Goal: Transaction & Acquisition: Purchase product/service

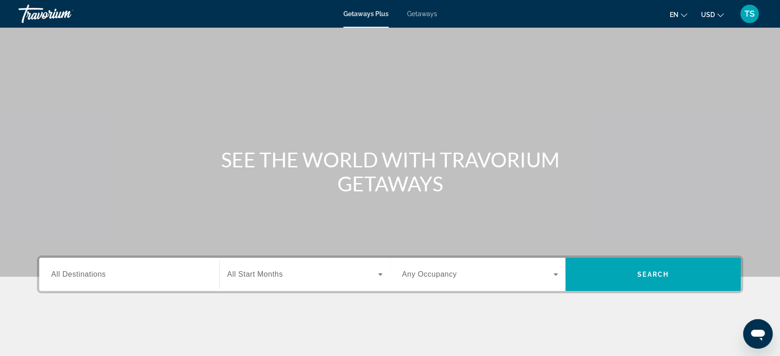
click at [122, 270] on input "Destination All Destinations" at bounding box center [129, 275] width 156 height 11
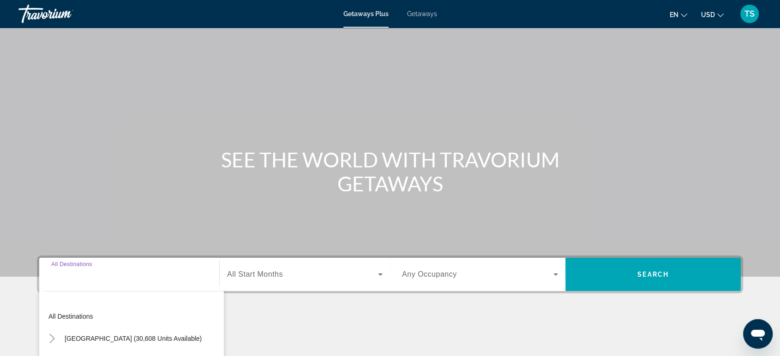
scroll to position [142, 0]
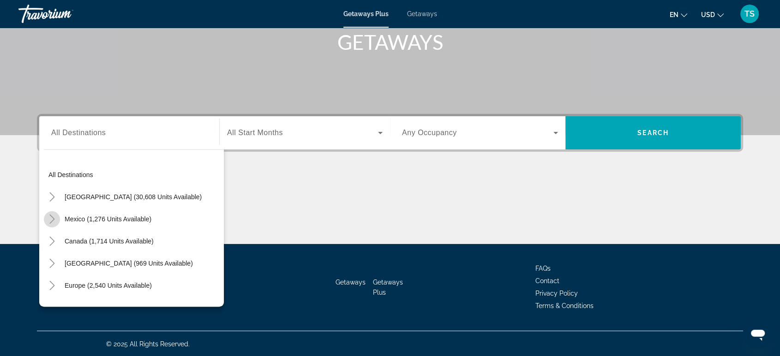
click at [51, 215] on icon "Toggle Mexico (1,276 units available)" at bounding box center [52, 219] width 9 height 9
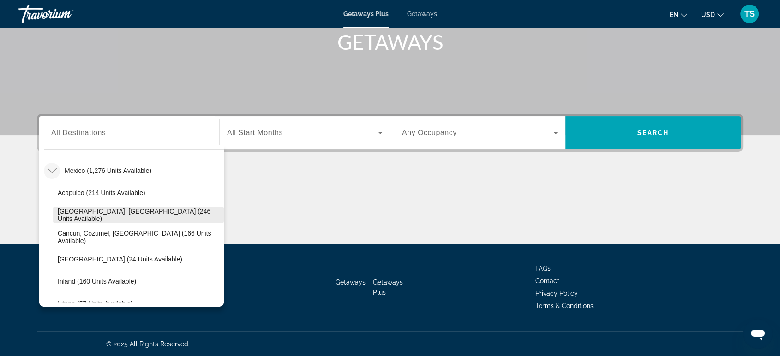
click at [79, 216] on span "[GEOGRAPHIC_DATA], [GEOGRAPHIC_DATA] (246 units available)" at bounding box center [139, 215] width 162 height 15
type input "**********"
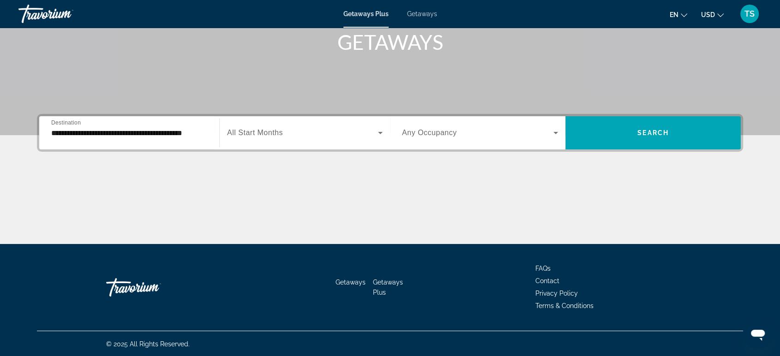
click at [296, 138] on div "Search widget" at bounding box center [305, 133] width 156 height 26
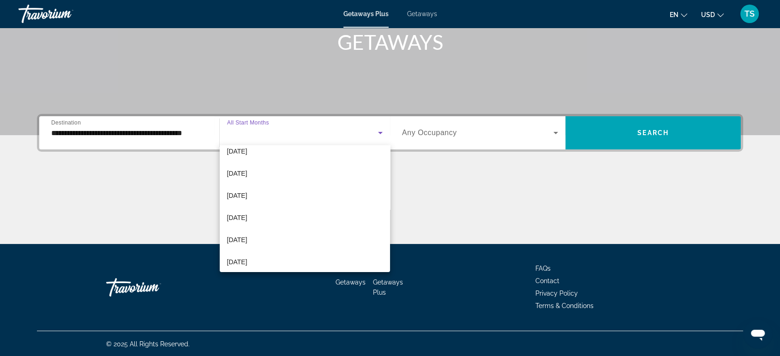
scroll to position [55, 0]
click at [247, 233] on span "[DATE]" at bounding box center [237, 237] width 20 height 11
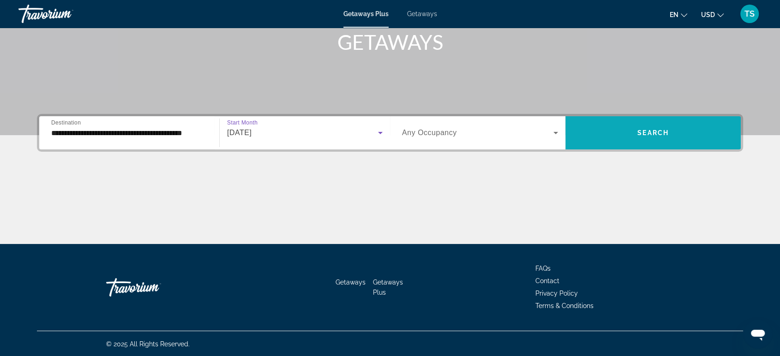
click at [612, 132] on span "Search widget" at bounding box center [652, 133] width 175 height 22
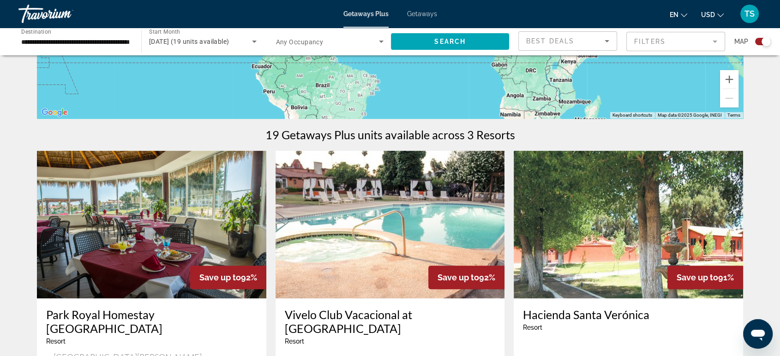
scroll to position [196, 0]
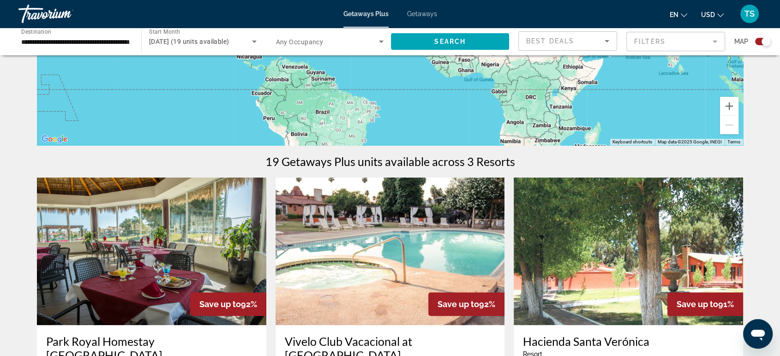
click at [433, 12] on span "Getaways" at bounding box center [422, 13] width 30 height 7
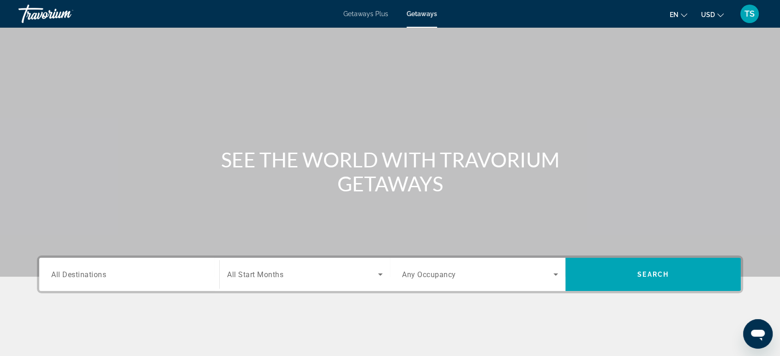
click at [162, 270] on input "Destination All Destinations" at bounding box center [129, 275] width 156 height 11
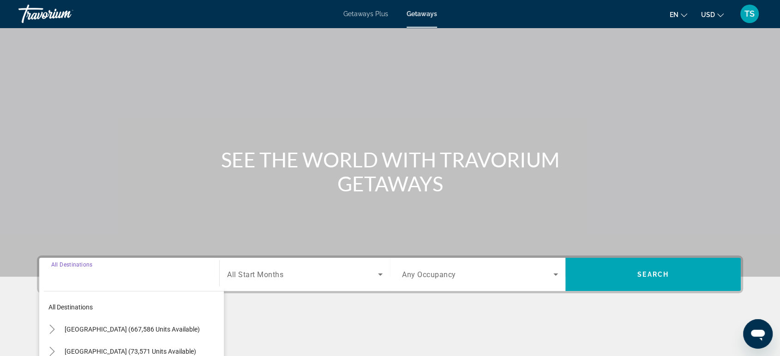
scroll to position [142, 0]
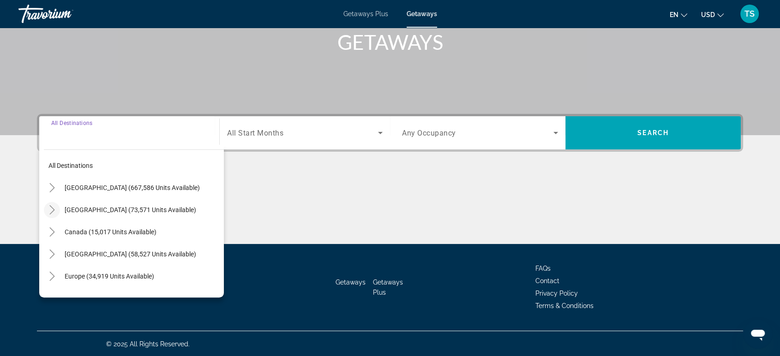
click at [47, 202] on mat-icon "Toggle Mexico (73,571 units available)" at bounding box center [52, 210] width 16 height 16
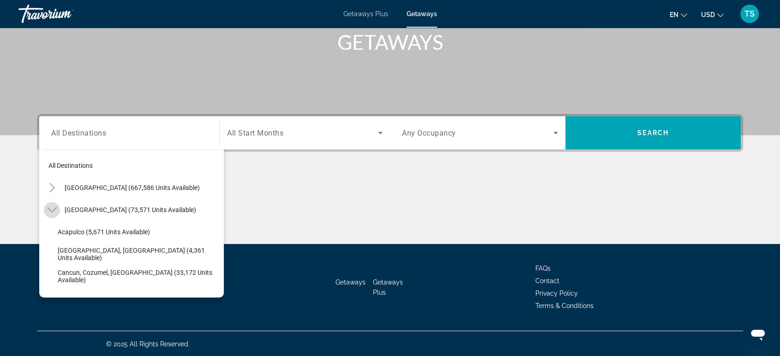
scroll to position [48, 0]
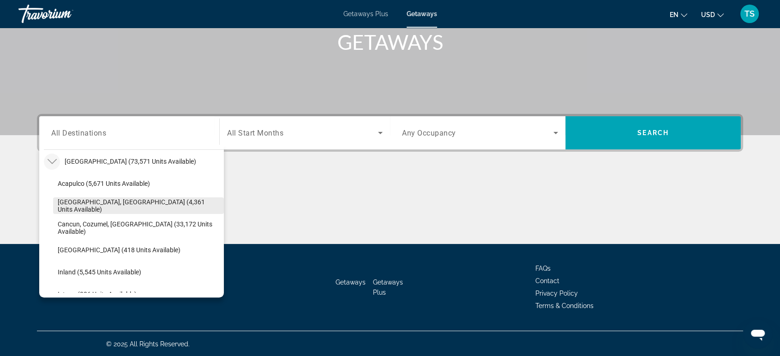
click at [113, 207] on span "Baja Peninsula, Los Cabos (4,361 units available)" at bounding box center [139, 205] width 162 height 15
type input "**********"
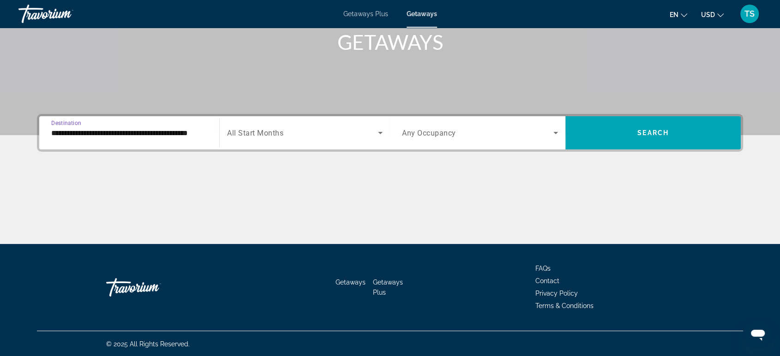
click at [292, 136] on span "Search widget" at bounding box center [302, 132] width 151 height 11
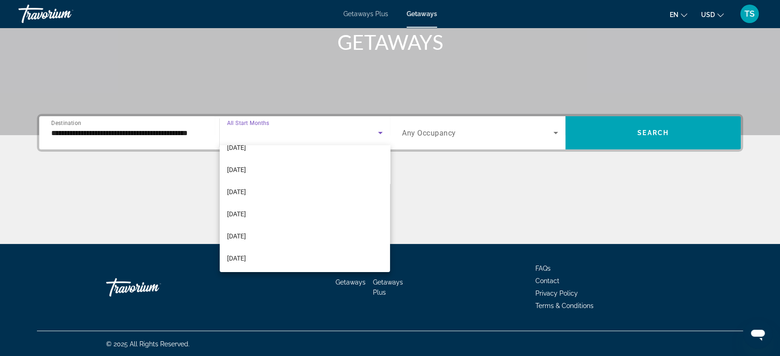
scroll to position [84, 0]
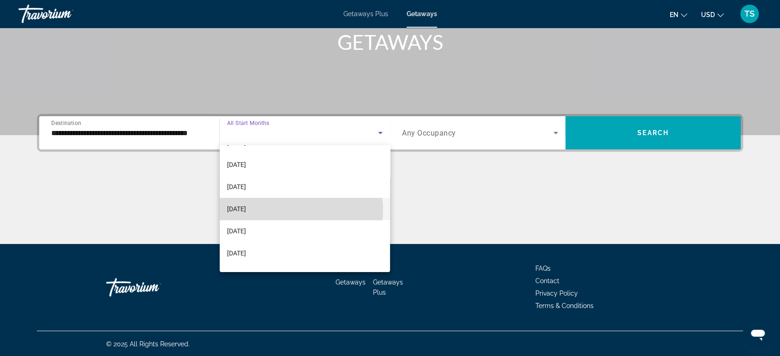
click at [290, 210] on mat-option "[DATE]" at bounding box center [305, 209] width 170 height 22
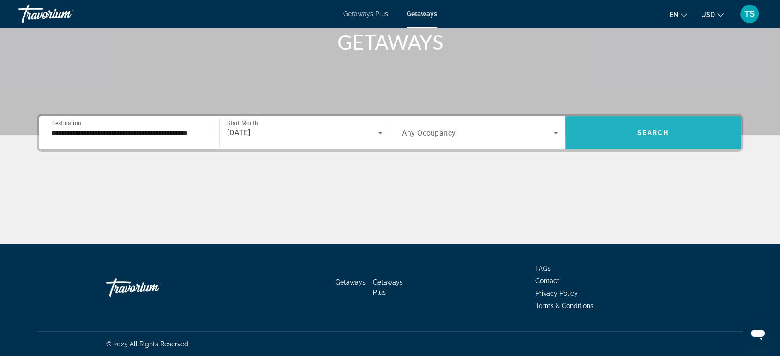
click at [626, 138] on span "Search widget" at bounding box center [652, 133] width 175 height 22
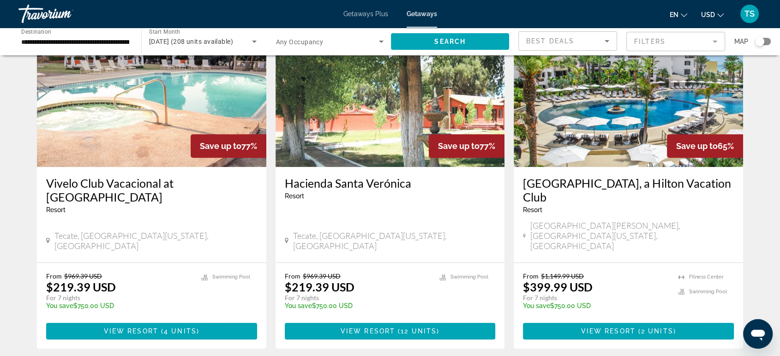
scroll to position [424, 0]
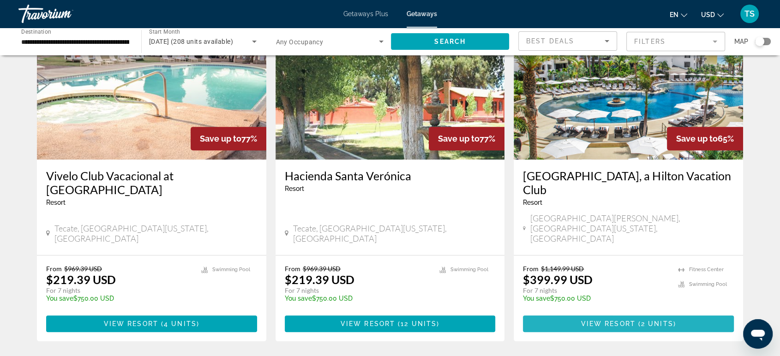
click at [615, 320] on span "View Resort" at bounding box center [608, 323] width 54 height 7
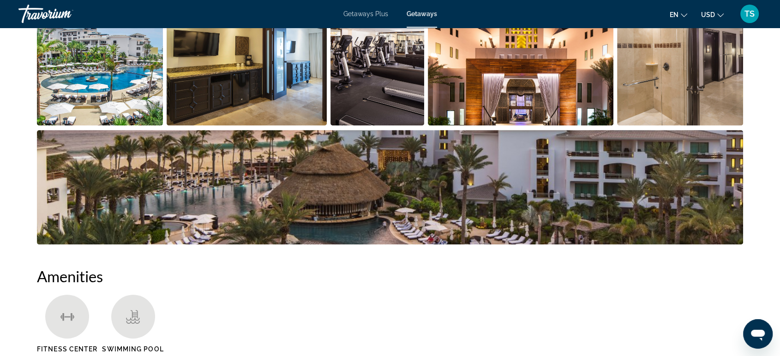
scroll to position [493, 0]
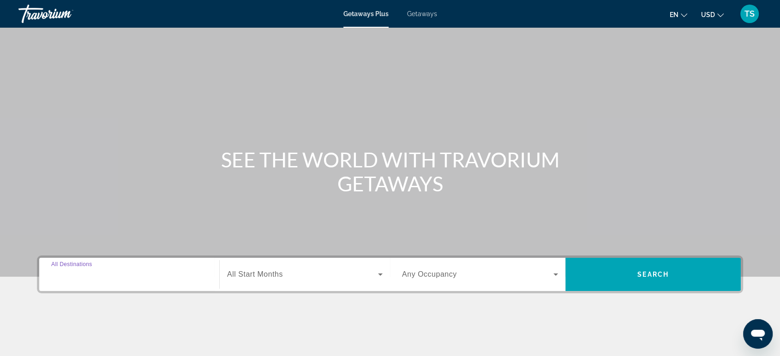
click at [116, 273] on input "Destination All Destinations" at bounding box center [129, 275] width 156 height 11
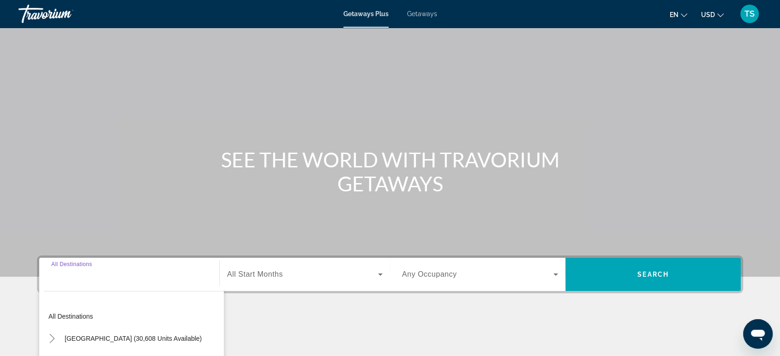
scroll to position [142, 0]
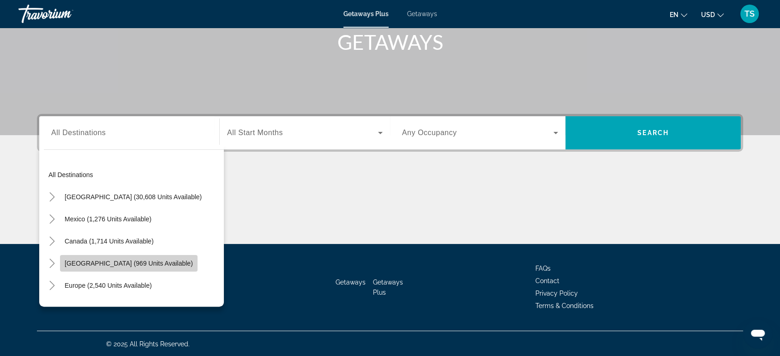
click at [179, 262] on span "Caribbean & Atlantic Islands (969 units available)" at bounding box center [129, 263] width 128 height 7
type input "**********"
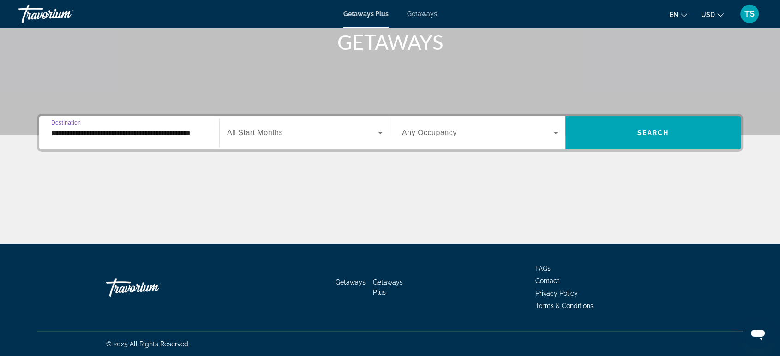
click at [300, 132] on span "Search widget" at bounding box center [302, 132] width 151 height 11
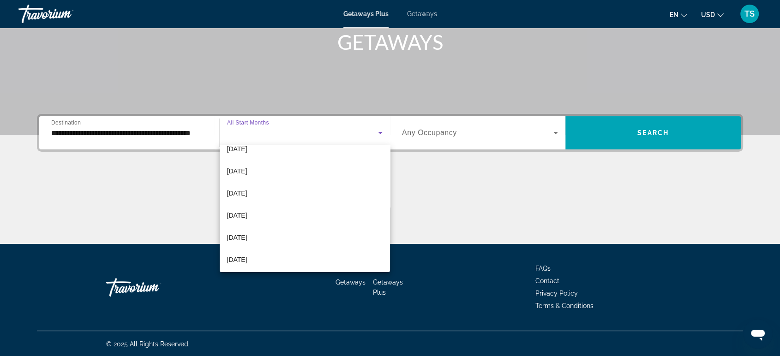
scroll to position [58, 0]
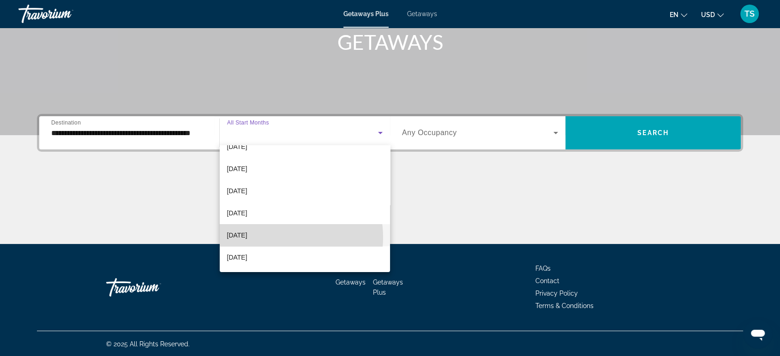
click at [275, 237] on mat-option "[DATE]" at bounding box center [305, 235] width 170 height 22
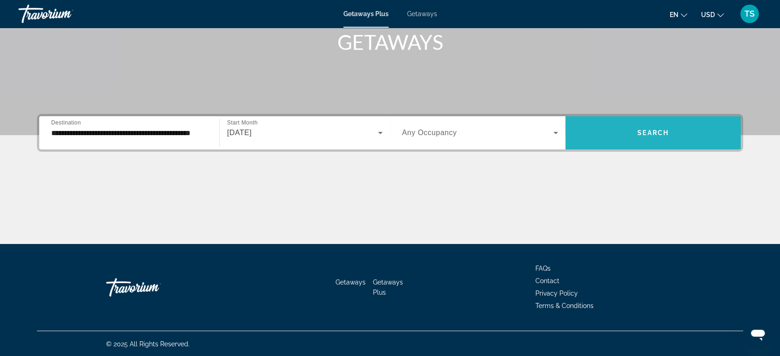
click at [636, 136] on span "Search widget" at bounding box center [652, 133] width 175 height 22
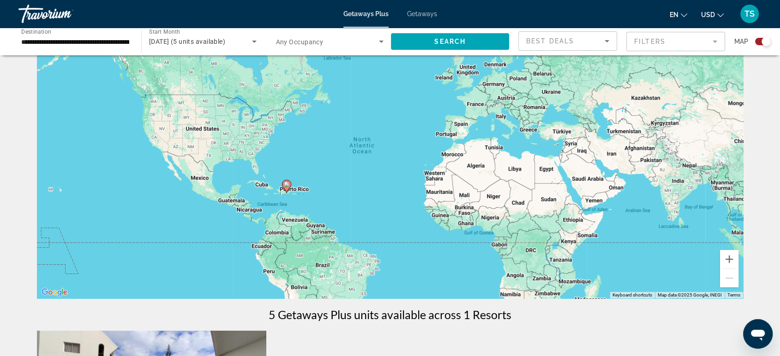
scroll to position [36, 0]
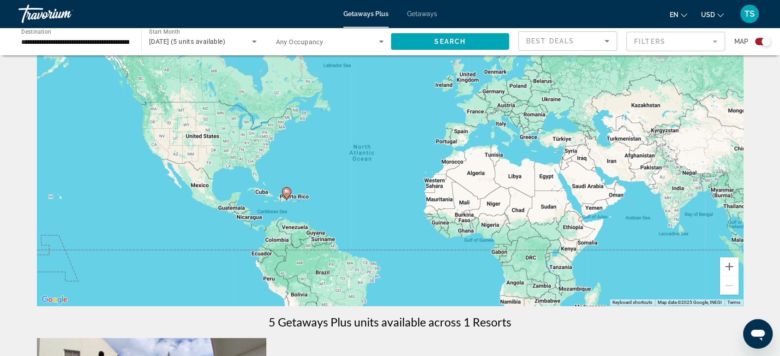
click at [431, 12] on span "Getaways" at bounding box center [422, 13] width 30 height 7
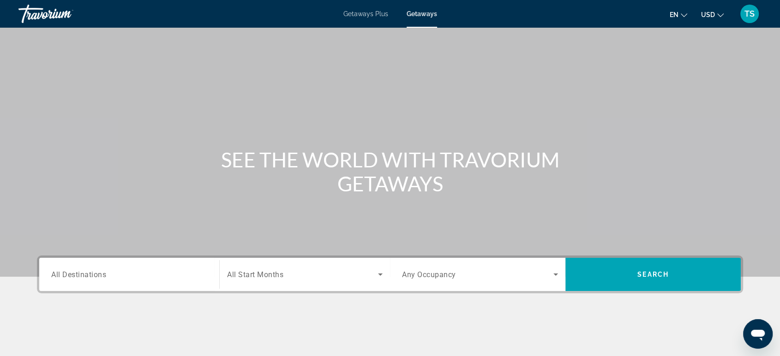
click at [162, 270] on input "Destination All Destinations" at bounding box center [129, 275] width 156 height 11
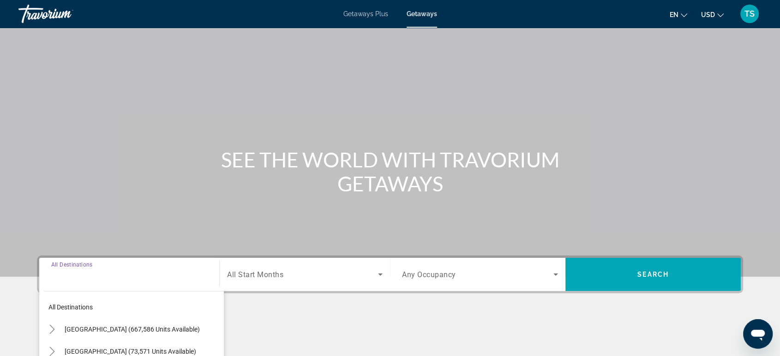
scroll to position [142, 0]
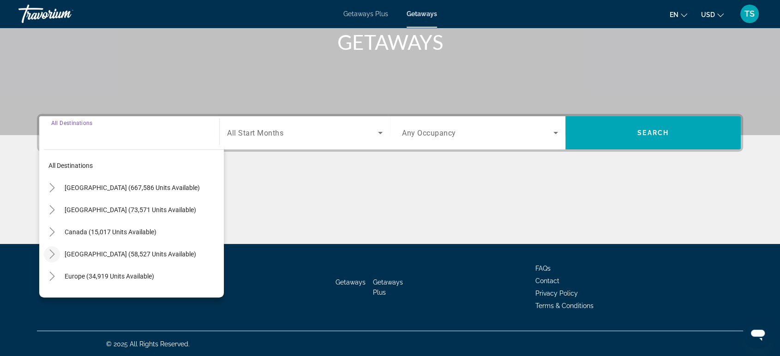
click at [54, 251] on icon "Toggle Caribbean & Atlantic Islands (58,527 units available)" at bounding box center [52, 254] width 9 height 9
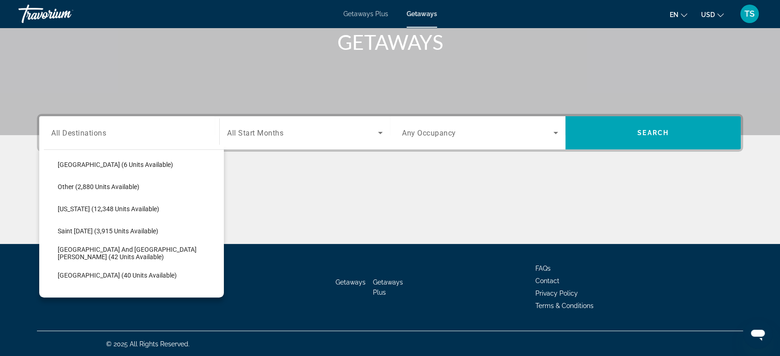
scroll to position [249, 0]
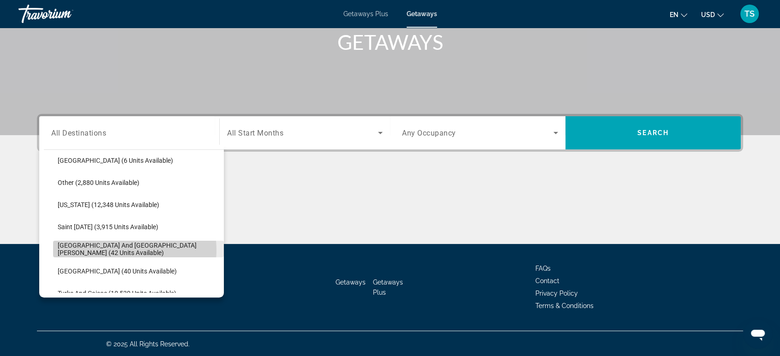
click at [118, 250] on span "Sint Maarten and Saint Martin (42 units available)" at bounding box center [139, 249] width 162 height 15
type input "**********"
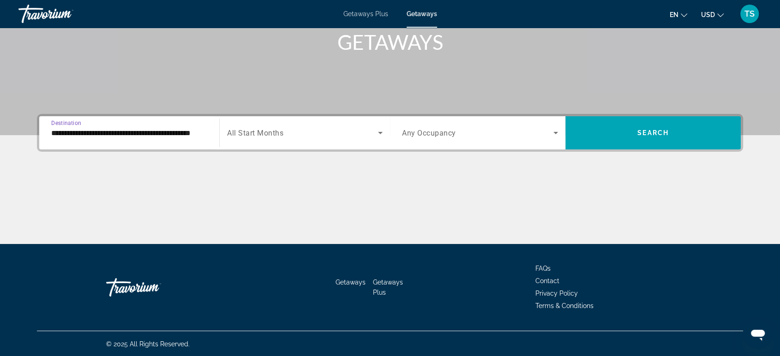
click at [329, 138] on div "Search widget" at bounding box center [305, 133] width 156 height 26
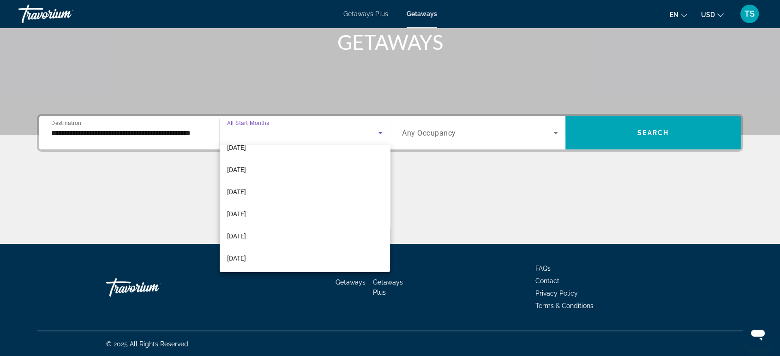
scroll to position [36, 0]
click at [246, 259] on span "[DATE]" at bounding box center [236, 257] width 19 height 11
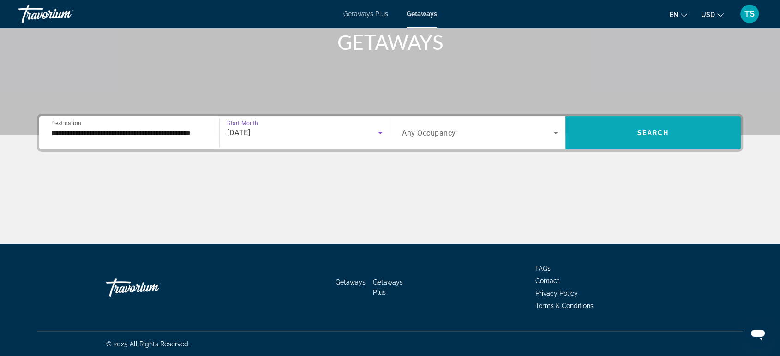
click at [629, 142] on span "Search widget" at bounding box center [652, 133] width 175 height 22
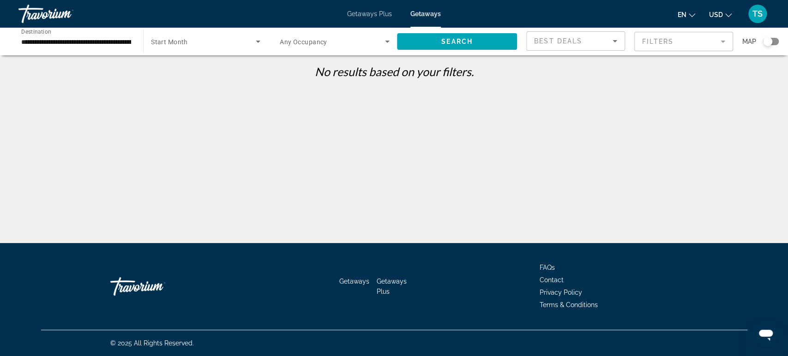
click at [204, 43] on span "Search widget" at bounding box center [203, 41] width 105 height 11
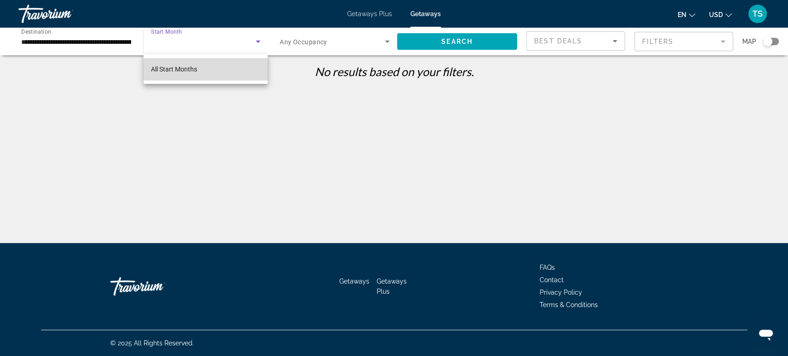
click at [199, 63] on mat-option "All Start Months" at bounding box center [206, 69] width 124 height 22
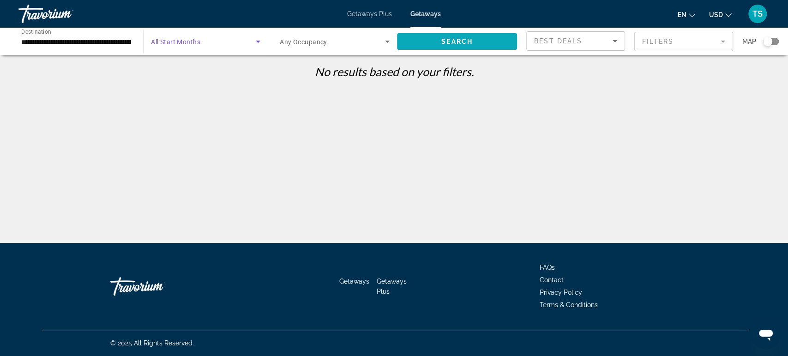
click at [480, 43] on span "Search widget" at bounding box center [457, 41] width 120 height 22
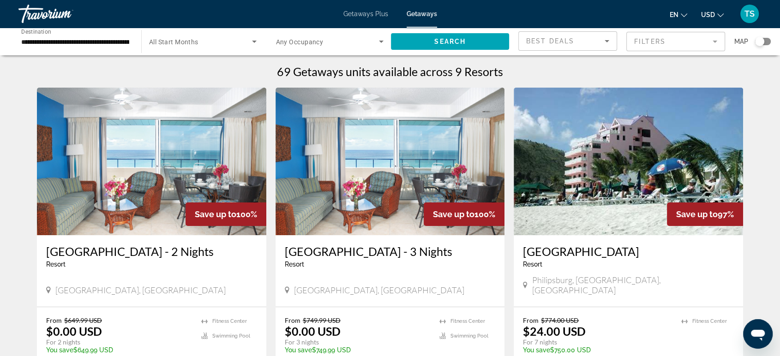
click at [398, 154] on img "Main content" at bounding box center [390, 162] width 229 height 148
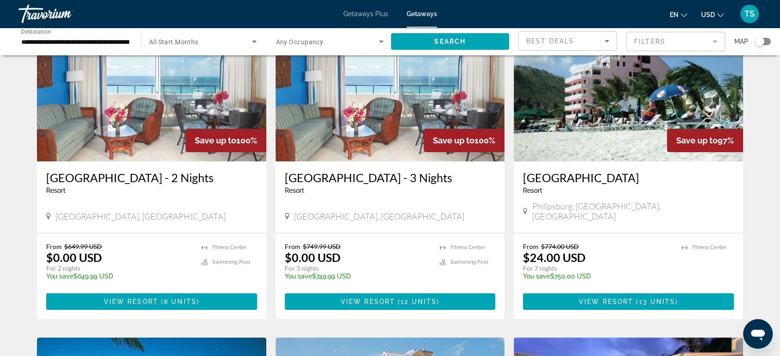
scroll to position [80, 0]
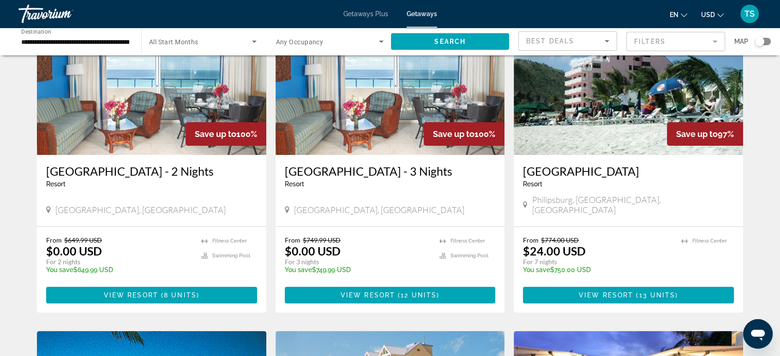
click at [642, 97] on img "Main content" at bounding box center [628, 81] width 229 height 148
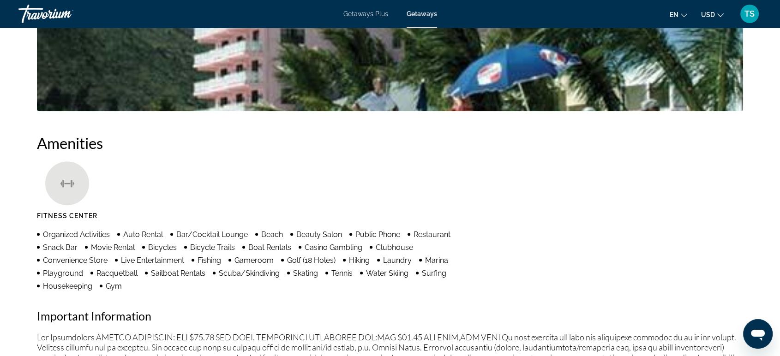
scroll to position [422, 0]
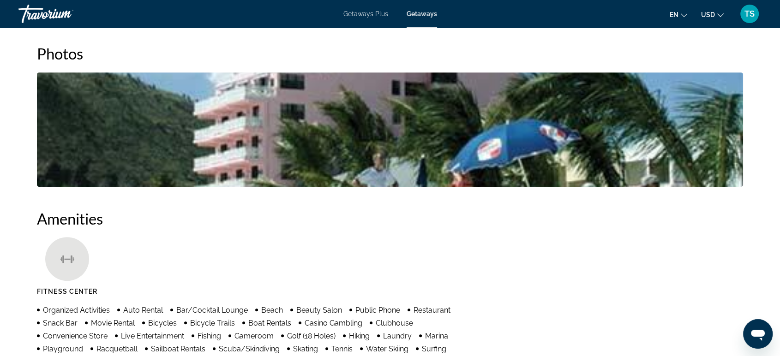
click at [402, 145] on img "Open full-screen image slider" at bounding box center [390, 129] width 706 height 114
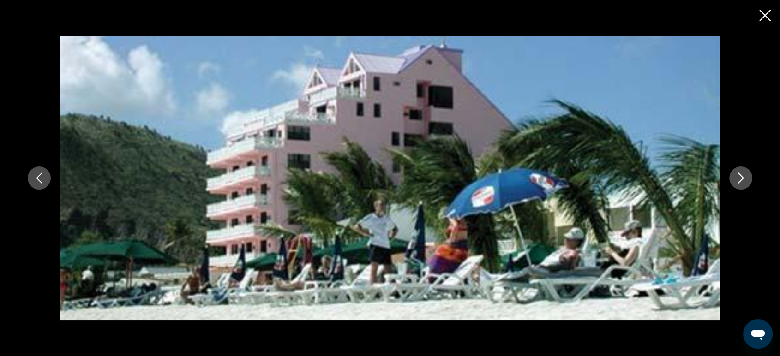
click at [740, 182] on icon "Next image" at bounding box center [740, 178] width 11 height 11
click at [742, 179] on icon "Next image" at bounding box center [741, 178] width 6 height 11
click at [42, 180] on icon "Previous image" at bounding box center [39, 178] width 11 height 11
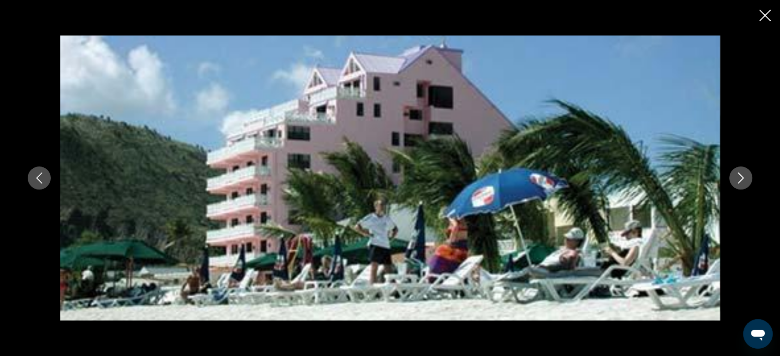
click at [42, 180] on icon "Previous image" at bounding box center [39, 178] width 11 height 11
click at [772, 12] on div "prev next" at bounding box center [390, 178] width 780 height 356
click at [763, 13] on icon "Close slideshow" at bounding box center [765, 16] width 12 height 12
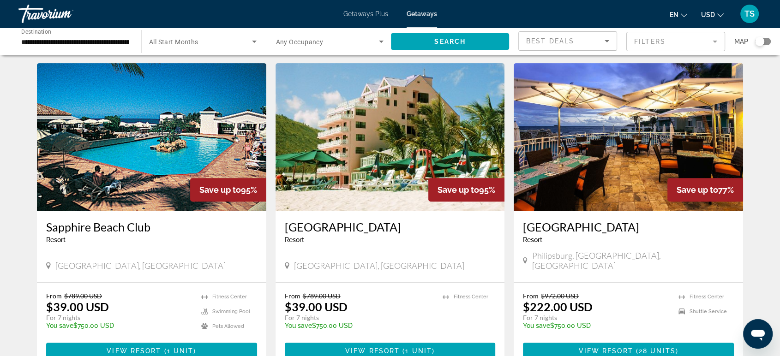
scroll to position [357, 0]
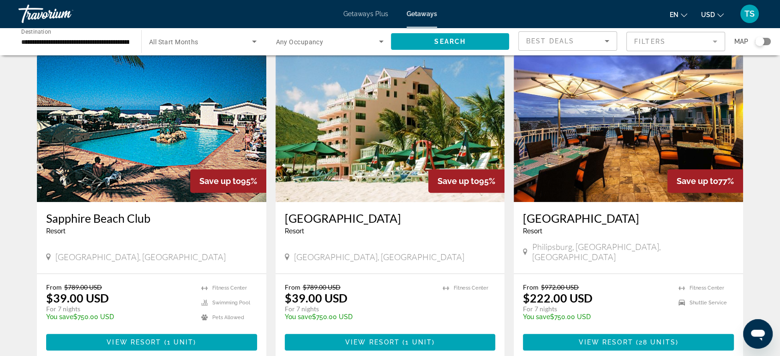
click at [172, 132] on img "Main content" at bounding box center [151, 128] width 229 height 148
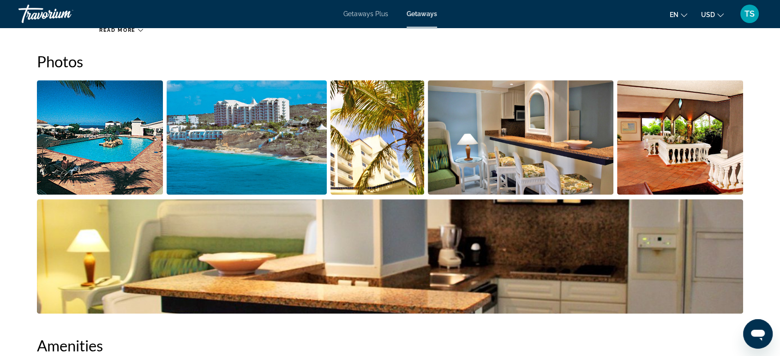
scroll to position [425, 0]
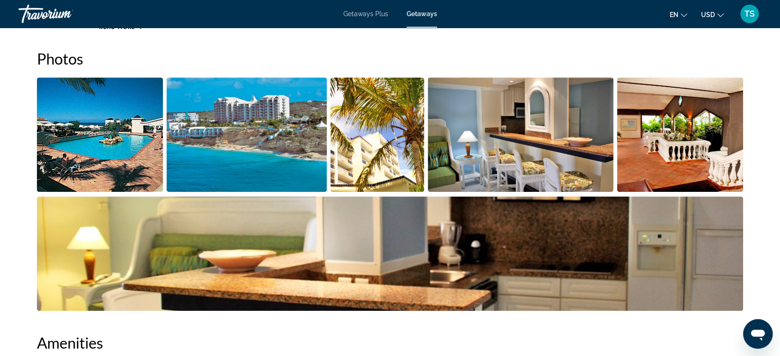
click at [681, 131] on img "Open full-screen image slider" at bounding box center [680, 135] width 126 height 114
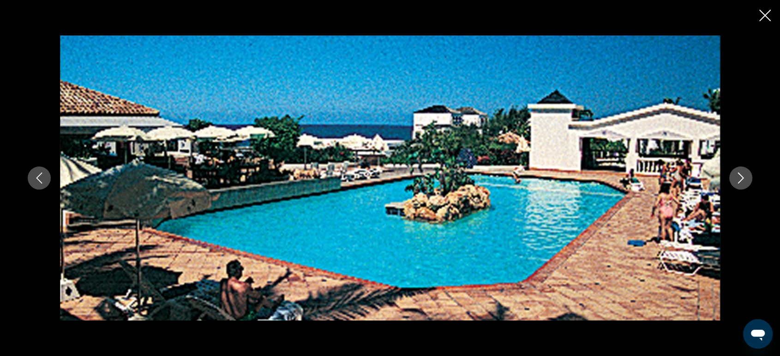
click at [740, 178] on icon "Next image" at bounding box center [740, 178] width 11 height 11
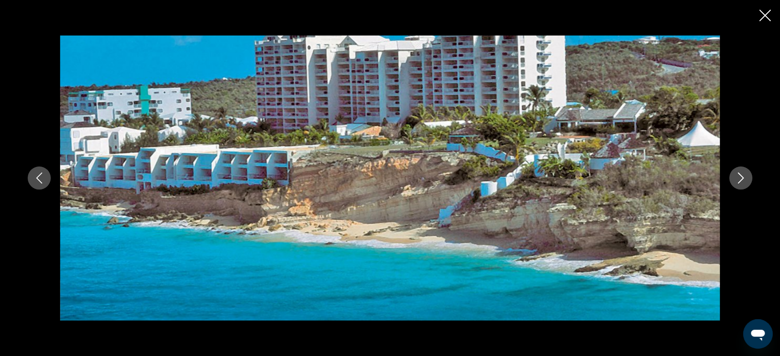
click at [740, 178] on icon "Next image" at bounding box center [740, 178] width 11 height 11
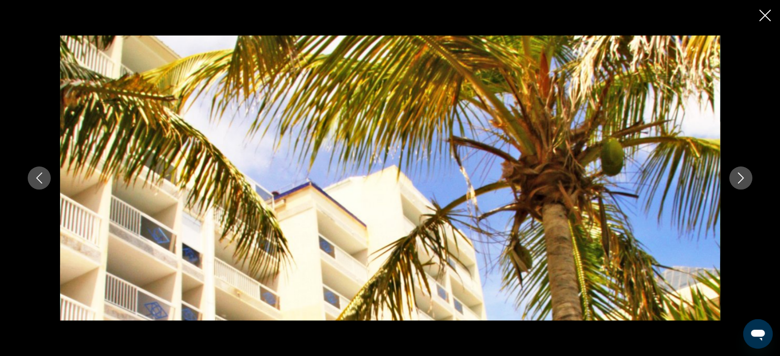
click at [740, 178] on icon "Next image" at bounding box center [740, 178] width 11 height 11
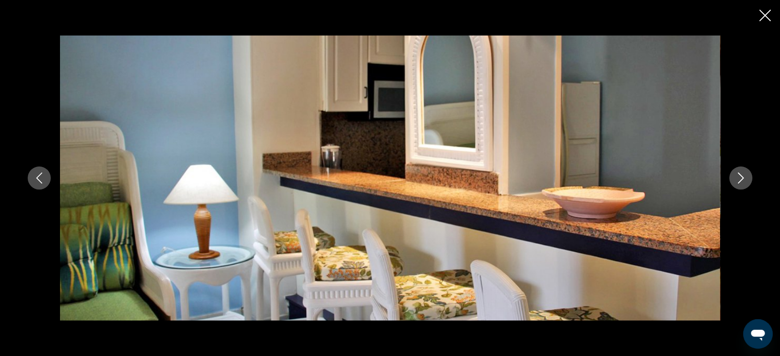
click at [740, 178] on icon "Next image" at bounding box center [740, 178] width 11 height 11
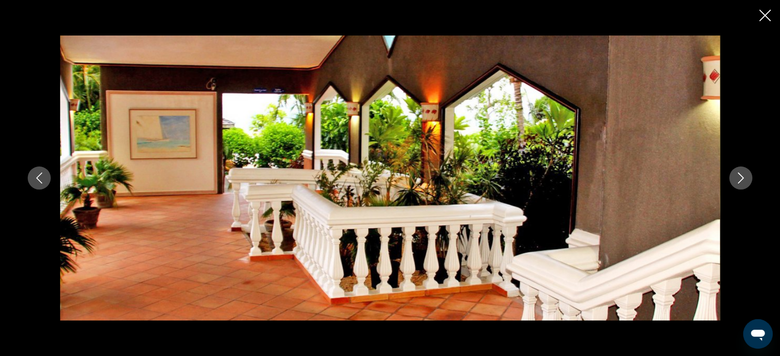
click at [740, 178] on icon "Next image" at bounding box center [740, 178] width 11 height 11
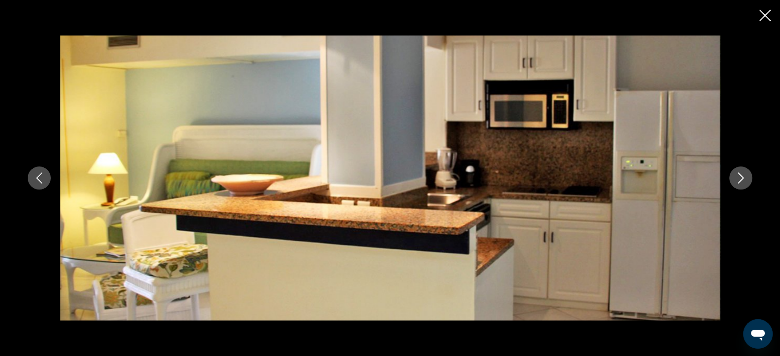
click at [740, 178] on icon "Next image" at bounding box center [740, 178] width 11 height 11
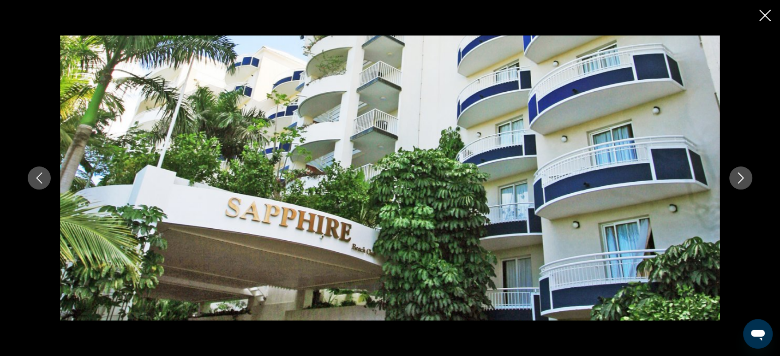
click at [740, 178] on icon "Next image" at bounding box center [740, 178] width 11 height 11
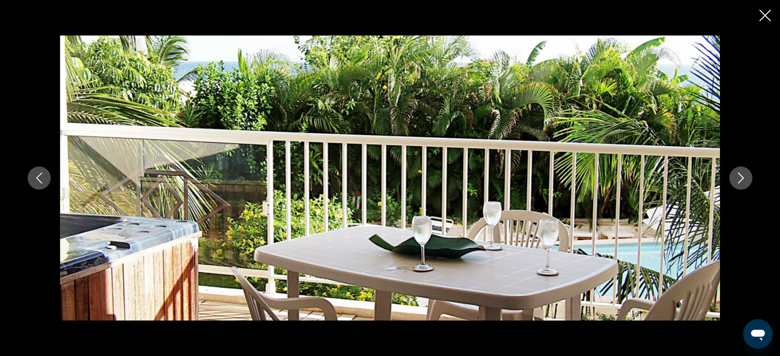
click at [740, 178] on icon "Next image" at bounding box center [740, 178] width 11 height 11
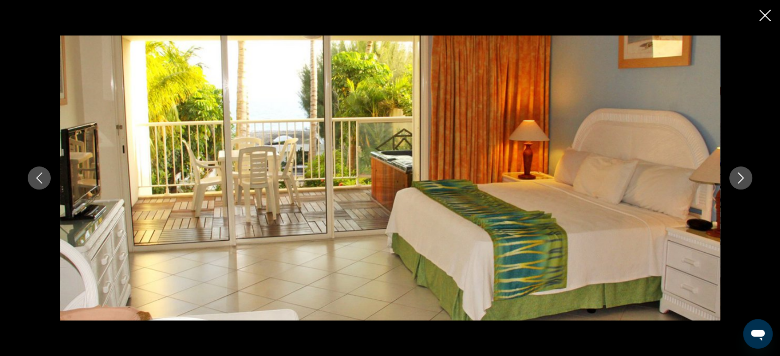
click at [740, 178] on icon "Next image" at bounding box center [740, 178] width 11 height 11
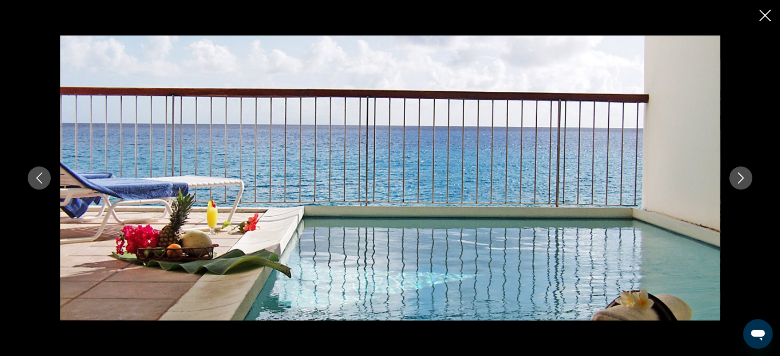
click at [740, 178] on icon "Next image" at bounding box center [740, 178] width 11 height 11
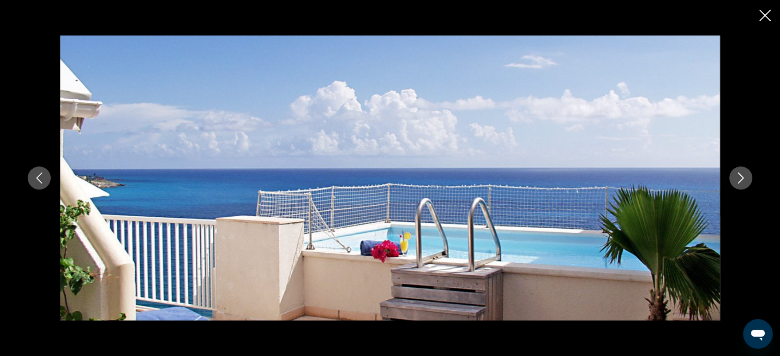
click at [740, 178] on icon "Next image" at bounding box center [740, 178] width 11 height 11
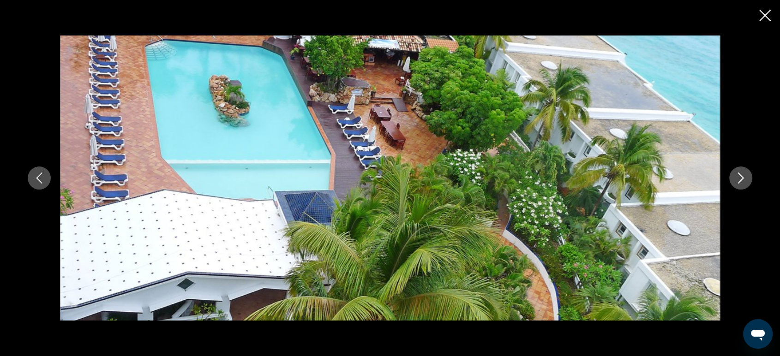
click at [740, 178] on icon "Next image" at bounding box center [740, 178] width 11 height 11
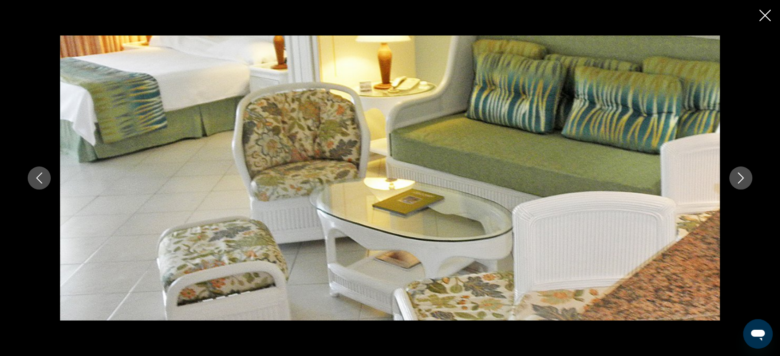
click at [762, 12] on icon "Close slideshow" at bounding box center [765, 16] width 12 height 12
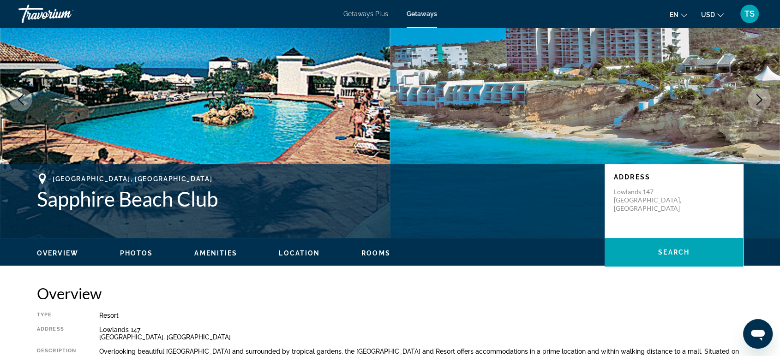
scroll to position [46, 0]
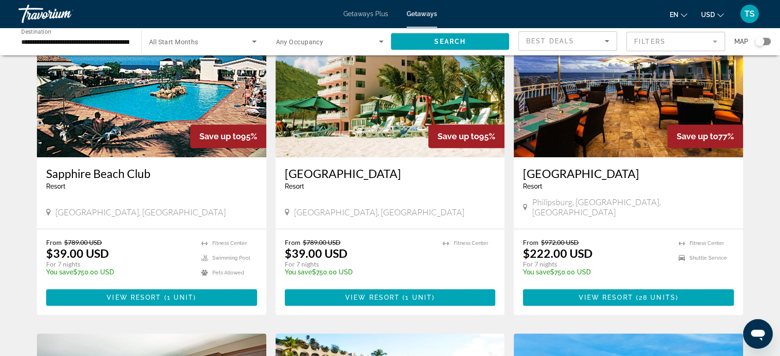
scroll to position [396, 0]
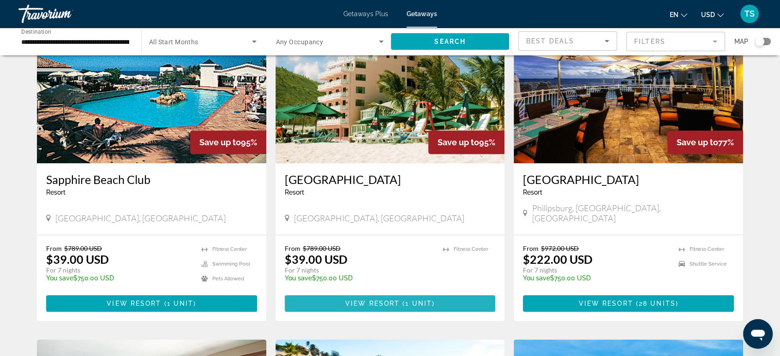
click at [435, 293] on span "Main content" at bounding box center [390, 304] width 211 height 22
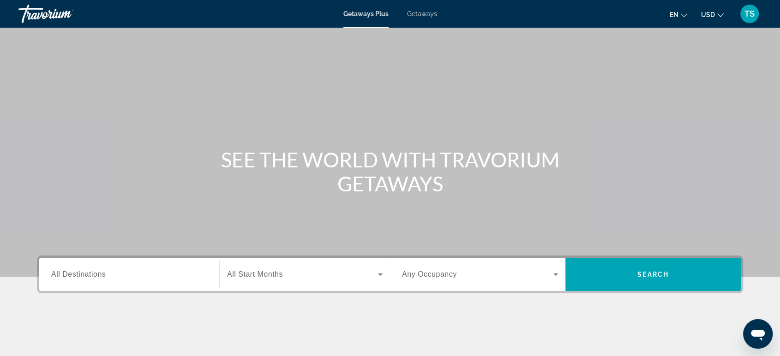
click at [420, 14] on span "Getaways" at bounding box center [422, 13] width 30 height 7
click at [85, 273] on span "All Destinations" at bounding box center [78, 274] width 54 height 8
click at [85, 273] on input "Destination All Destinations" at bounding box center [129, 275] width 156 height 11
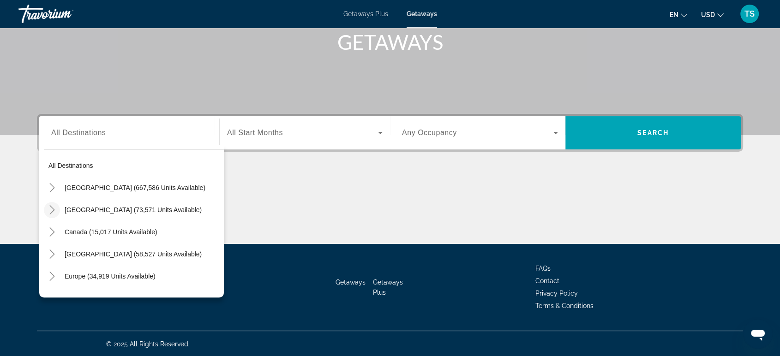
click at [53, 209] on icon "Toggle Mexico (73,571 units available)" at bounding box center [51, 209] width 5 height 9
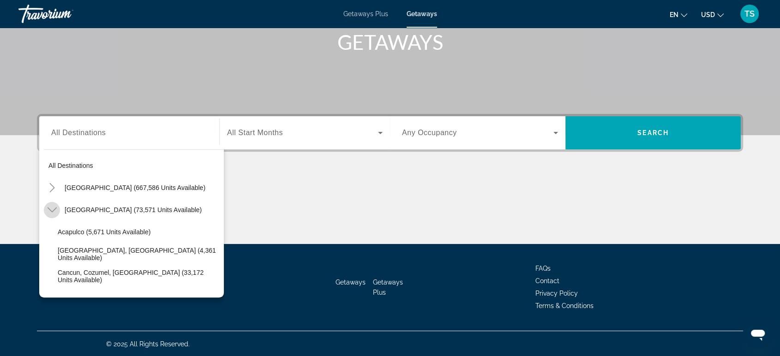
scroll to position [48, 0]
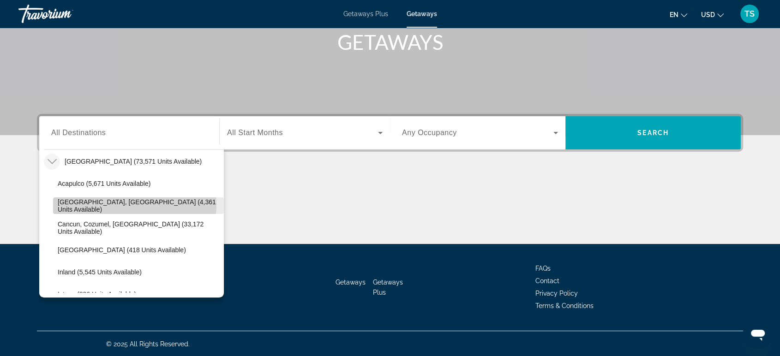
click at [131, 204] on span "[GEOGRAPHIC_DATA], [GEOGRAPHIC_DATA] (4,361 units available)" at bounding box center [139, 205] width 162 height 15
type input "**********"
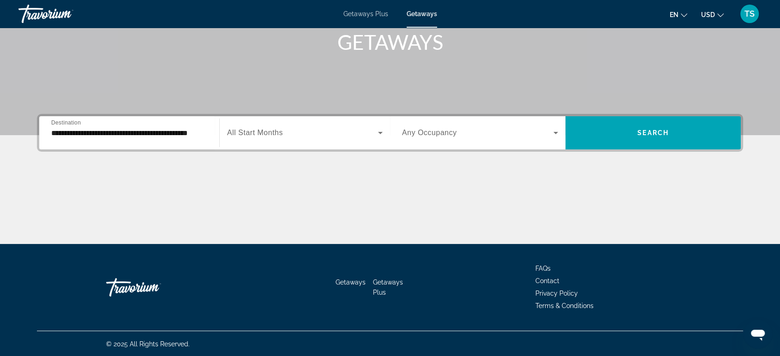
click at [267, 129] on span "All Start Months" at bounding box center [255, 133] width 56 height 8
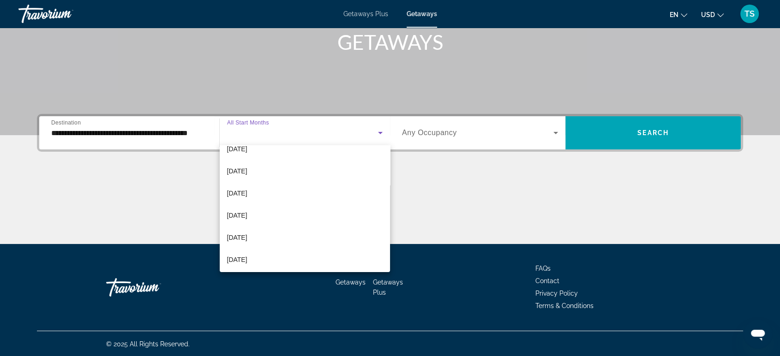
scroll to position [89, 0]
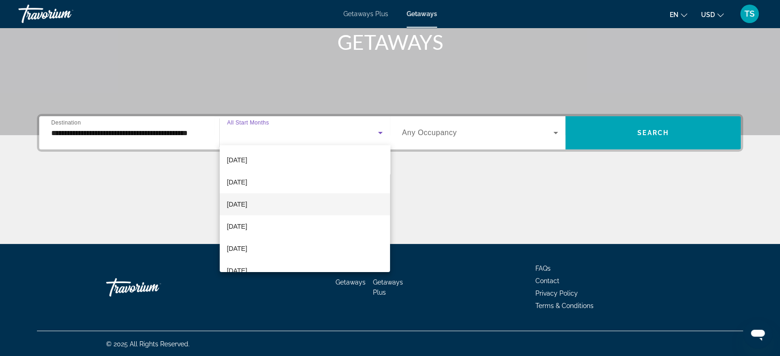
click at [247, 202] on span "[DATE]" at bounding box center [237, 204] width 20 height 11
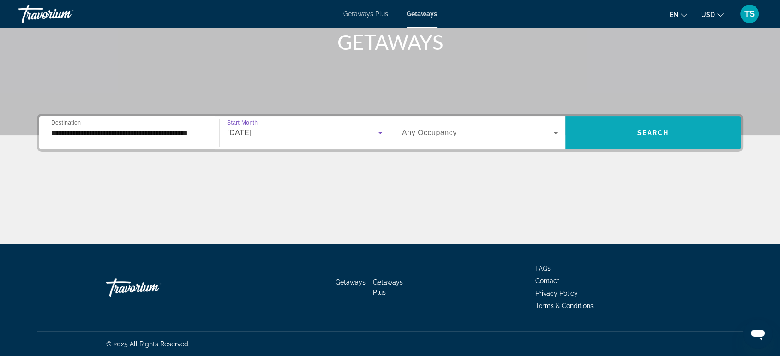
click at [603, 138] on span "Search widget" at bounding box center [652, 133] width 175 height 22
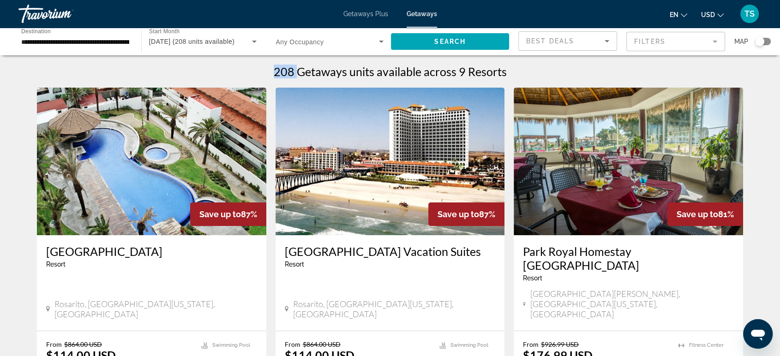
drag, startPoint x: 273, startPoint y: 72, endPoint x: 297, endPoint y: 73, distance: 24.1
click at [297, 73] on div "208 Getaways units available across 9 Resorts" at bounding box center [390, 72] width 706 height 14
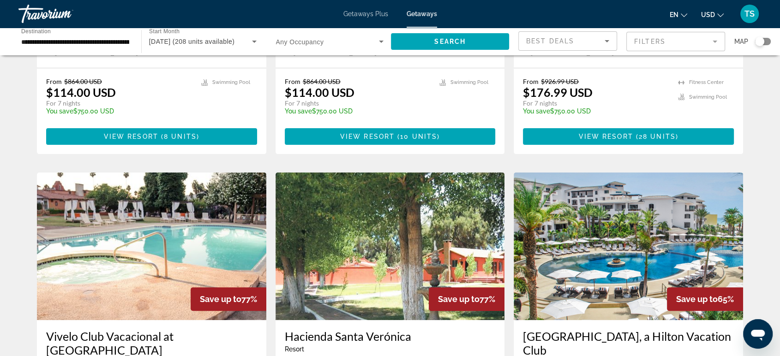
scroll to position [282, 0]
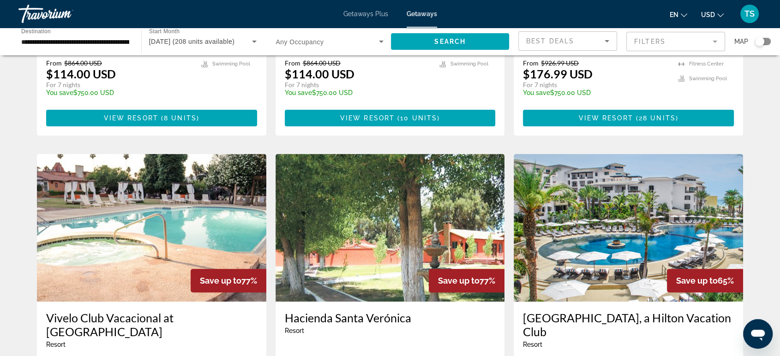
click at [609, 192] on img "Main content" at bounding box center [628, 228] width 229 height 148
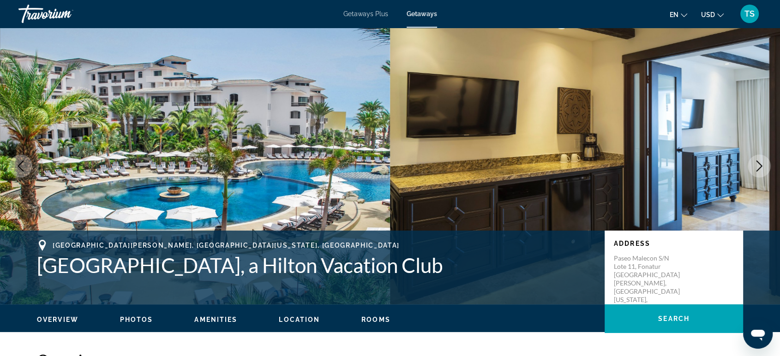
click at [755, 164] on icon "Next image" at bounding box center [759, 166] width 11 height 11
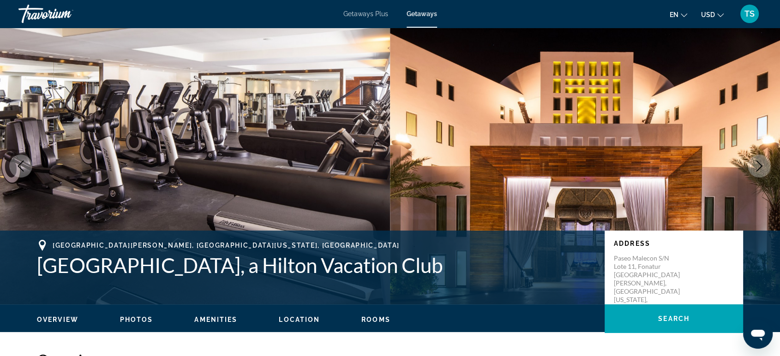
click at [755, 164] on icon "Next image" at bounding box center [759, 166] width 11 height 11
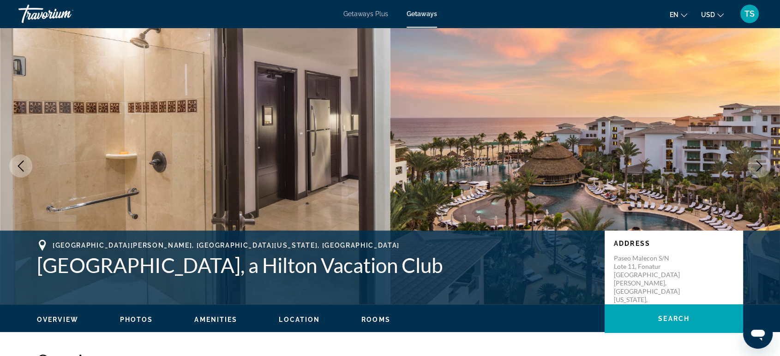
click at [755, 164] on icon "Next image" at bounding box center [759, 166] width 11 height 11
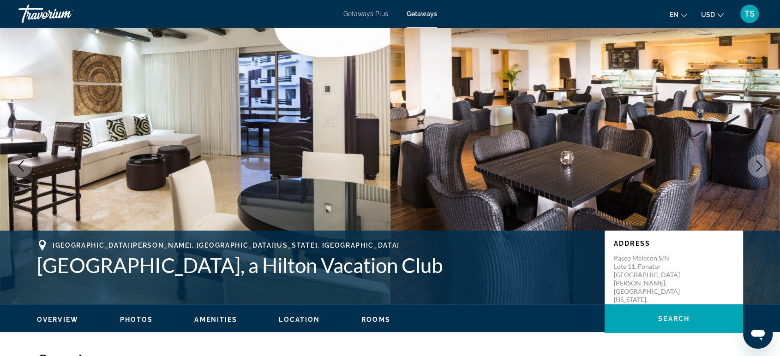
click at [755, 164] on icon "Next image" at bounding box center [759, 166] width 11 height 11
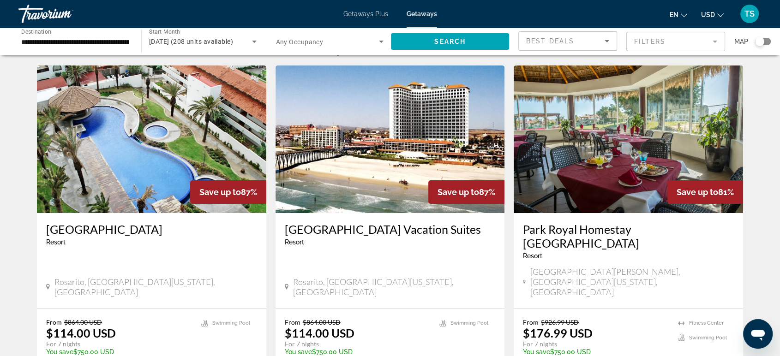
scroll to position [20, 0]
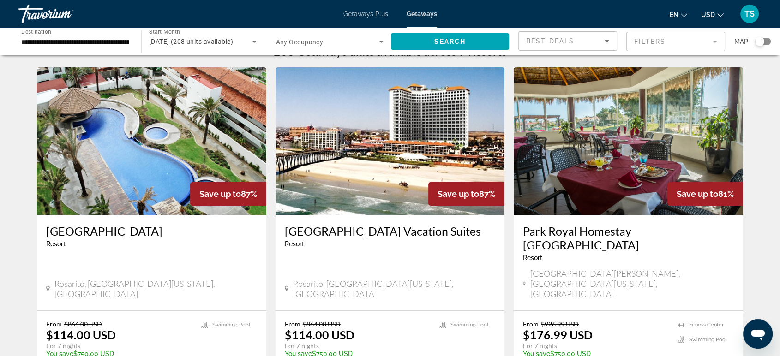
click at [395, 156] on img "Main content" at bounding box center [390, 141] width 229 height 148
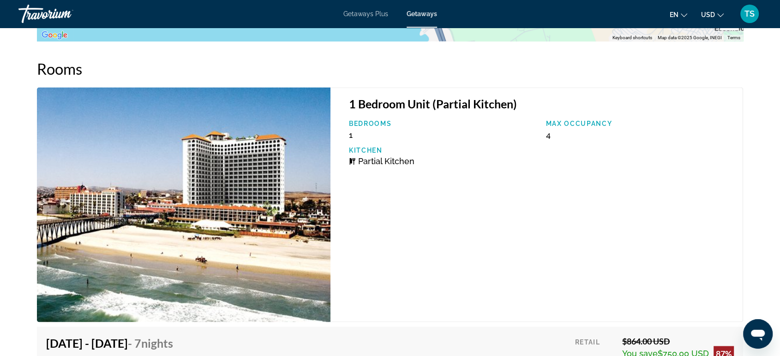
scroll to position [1470, 0]
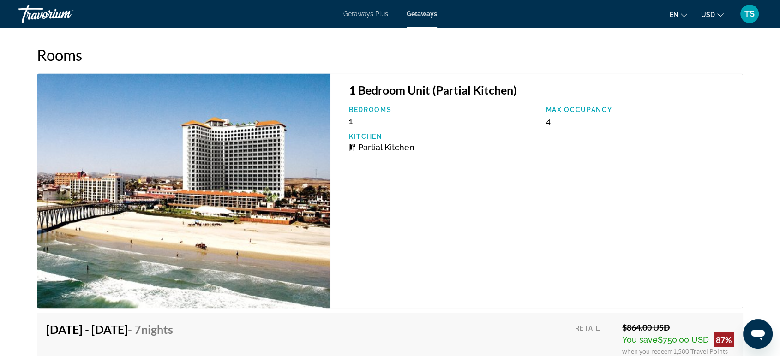
click at [229, 215] on img "Main content" at bounding box center [184, 190] width 294 height 235
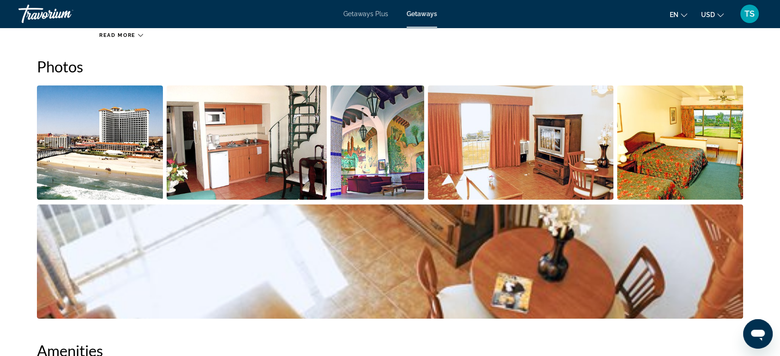
scroll to position [420, 0]
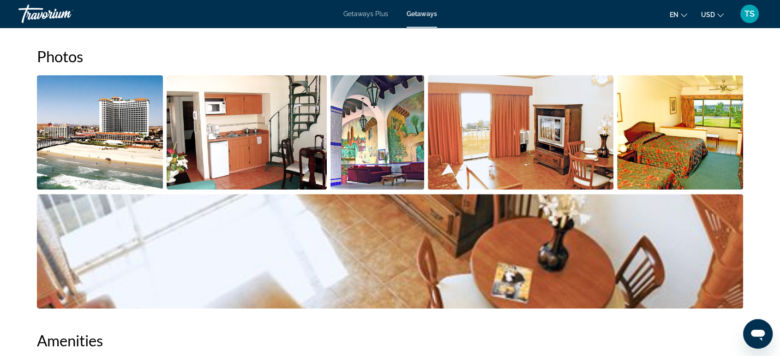
click at [234, 128] on img "Open full-screen image slider" at bounding box center [247, 132] width 161 height 114
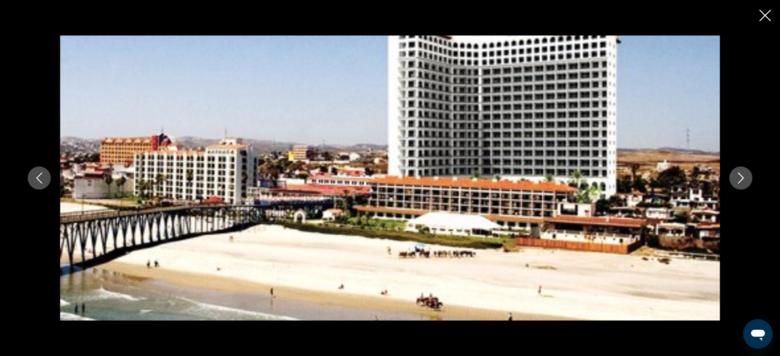
click at [736, 177] on icon "Next image" at bounding box center [740, 178] width 11 height 11
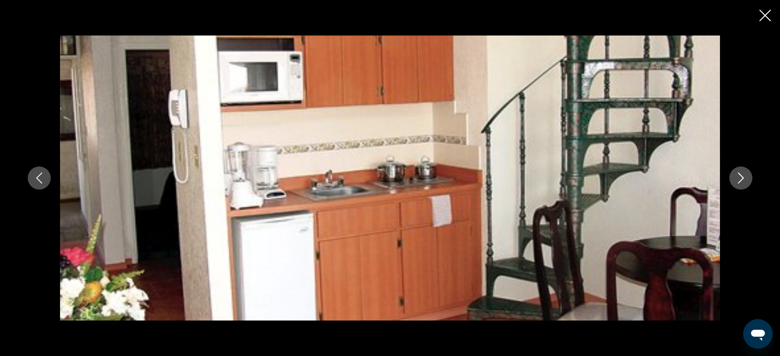
click at [736, 177] on icon "Next image" at bounding box center [740, 178] width 11 height 11
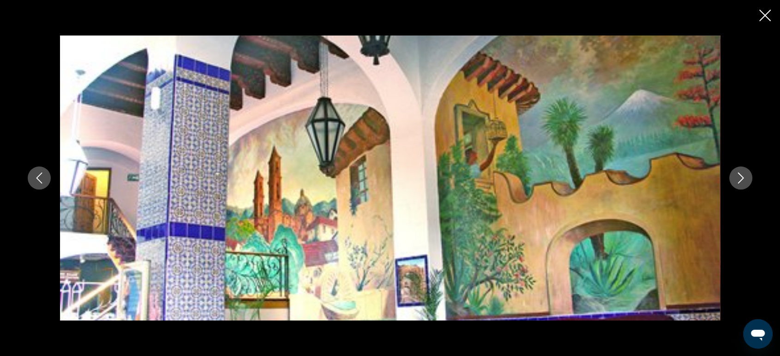
click at [736, 177] on icon "Next image" at bounding box center [740, 178] width 11 height 11
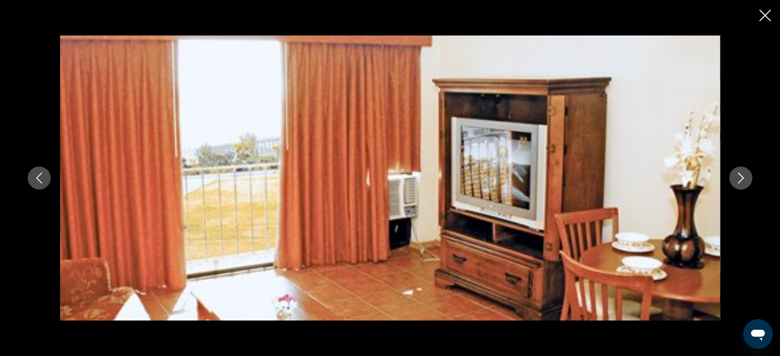
click at [736, 177] on icon "Next image" at bounding box center [740, 178] width 11 height 11
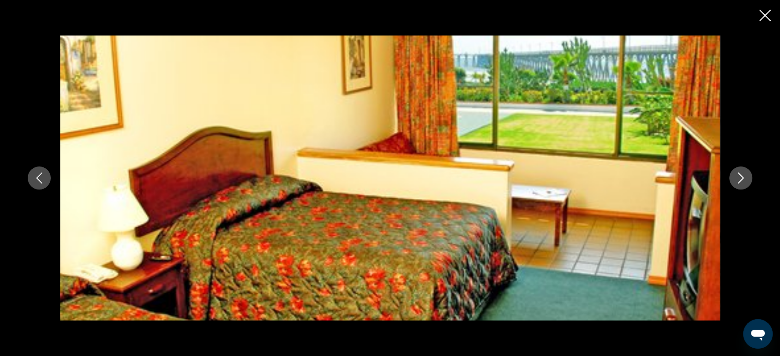
click at [736, 177] on icon "Next image" at bounding box center [740, 178] width 11 height 11
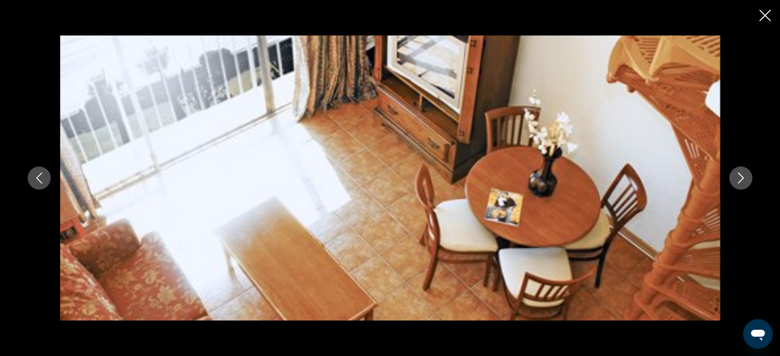
click at [736, 177] on icon "Next image" at bounding box center [740, 178] width 11 height 11
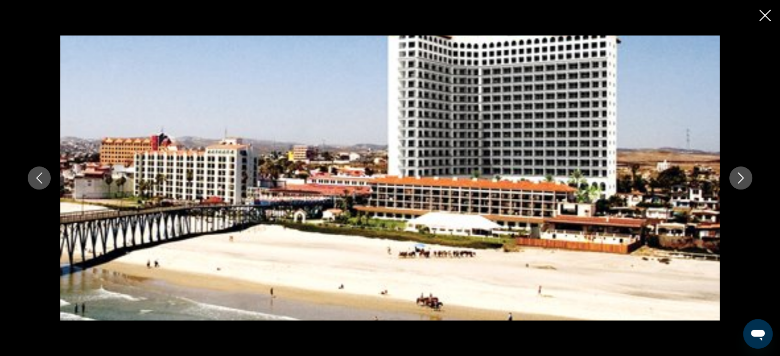
click at [736, 177] on icon "Next image" at bounding box center [740, 178] width 11 height 11
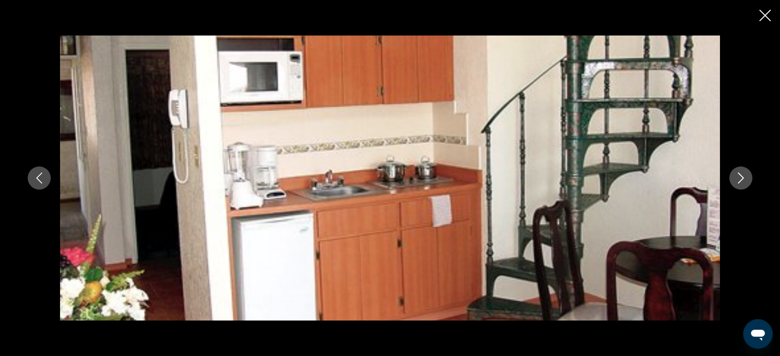
click at [736, 177] on icon "Next image" at bounding box center [740, 178] width 11 height 11
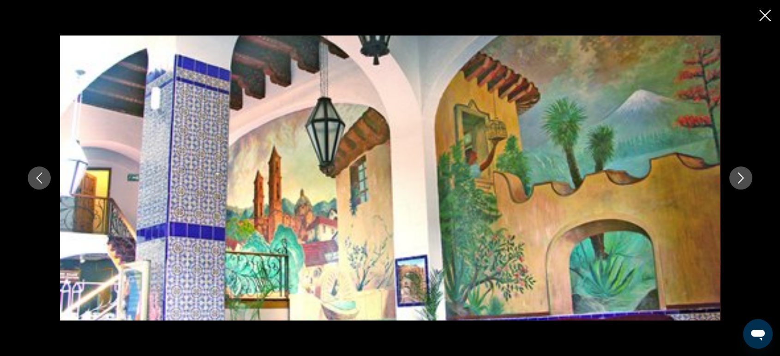
click at [763, 17] on icon "Close slideshow" at bounding box center [765, 16] width 12 height 12
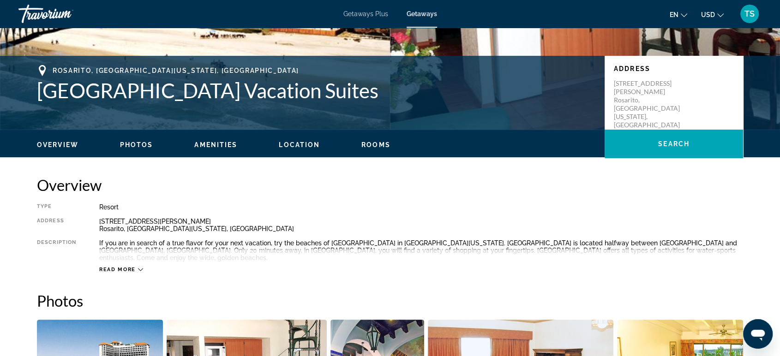
scroll to position [0, 0]
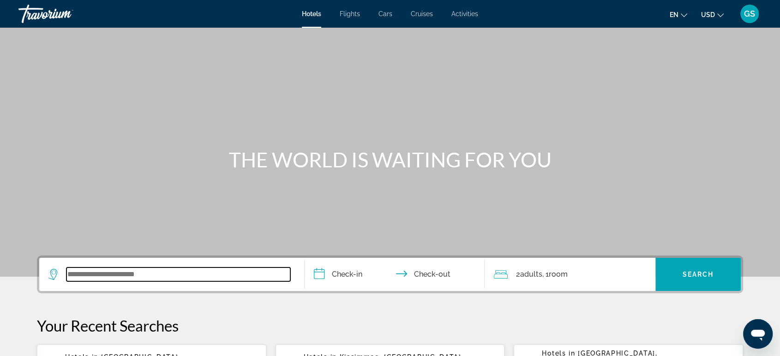
click at [181, 279] on input "Search widget" at bounding box center [178, 275] width 224 height 14
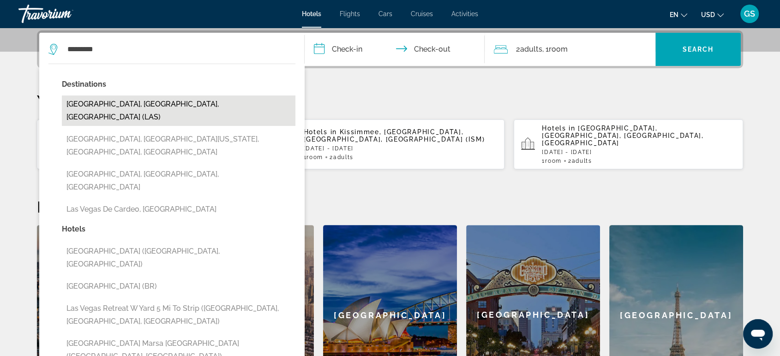
click at [103, 103] on button "Las Vegas, NV, United States (LAS)" at bounding box center [179, 111] width 234 height 30
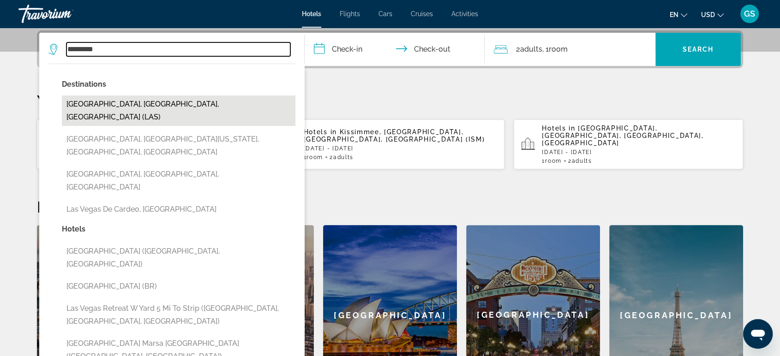
type input "**********"
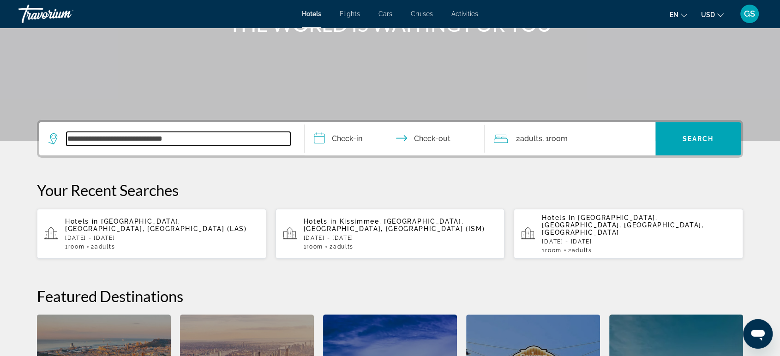
scroll to position [132, 0]
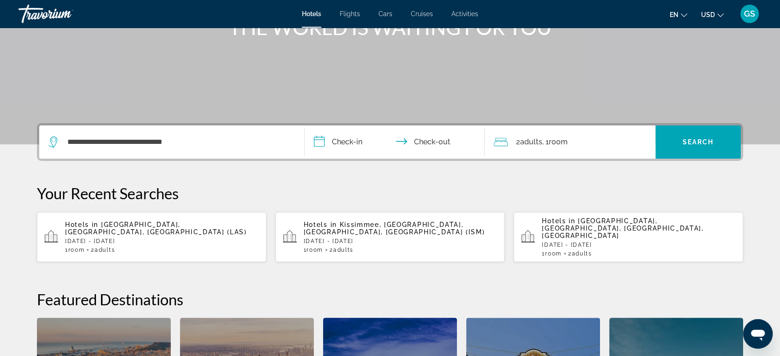
click at [365, 142] on input "**********" at bounding box center [397, 144] width 184 height 36
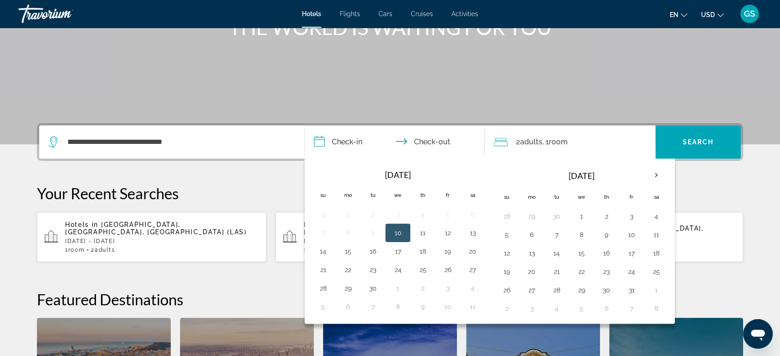
scroll to position [225, 0]
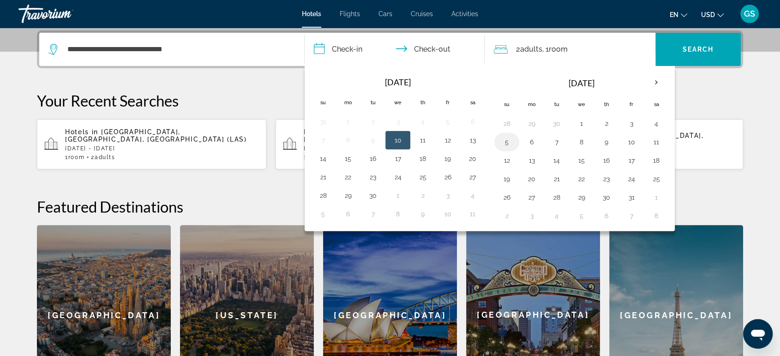
click at [509, 140] on button "5" at bounding box center [506, 142] width 15 height 13
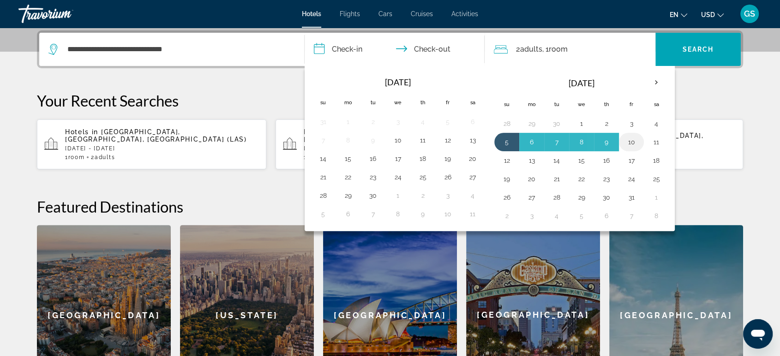
click at [631, 142] on button "10" at bounding box center [631, 142] width 15 height 13
type input "**********"
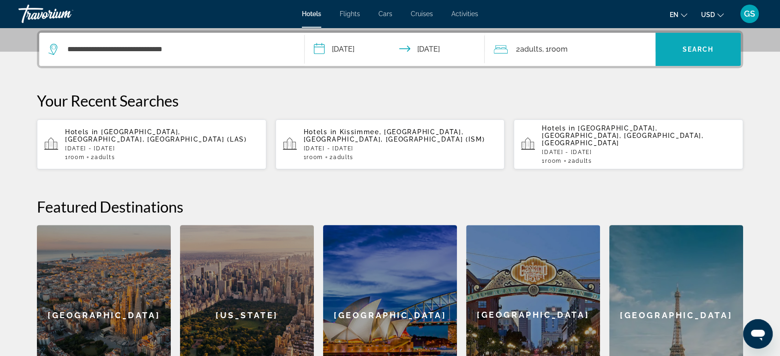
click at [701, 54] on span "Search widget" at bounding box center [697, 49] width 85 height 22
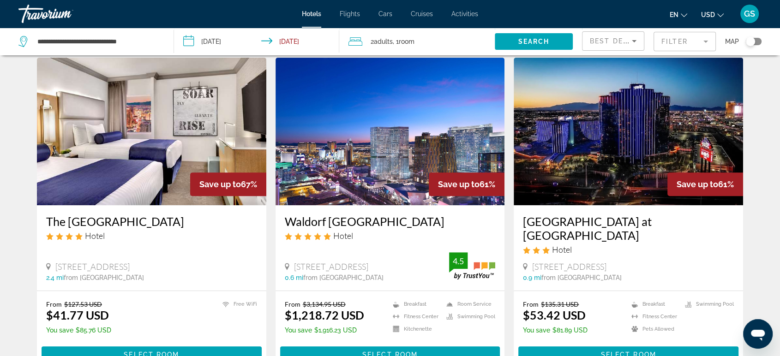
scroll to position [373, 0]
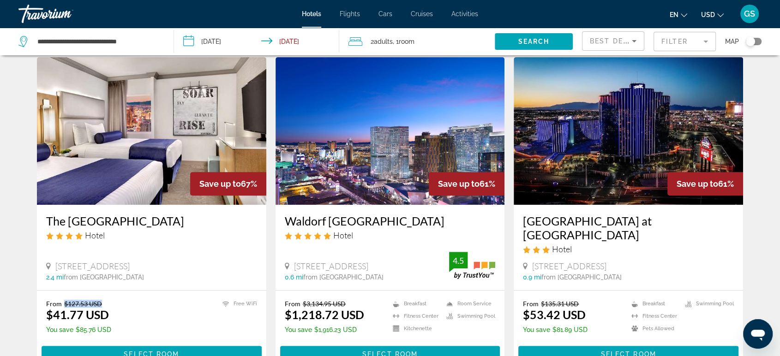
drag, startPoint x: 112, startPoint y: 298, endPoint x: 63, endPoint y: 301, distance: 49.5
click at [63, 301] on div "From $127.53 USD $41.77 USD You save $85.76 USD Free WiFi" at bounding box center [151, 318] width 211 height 37
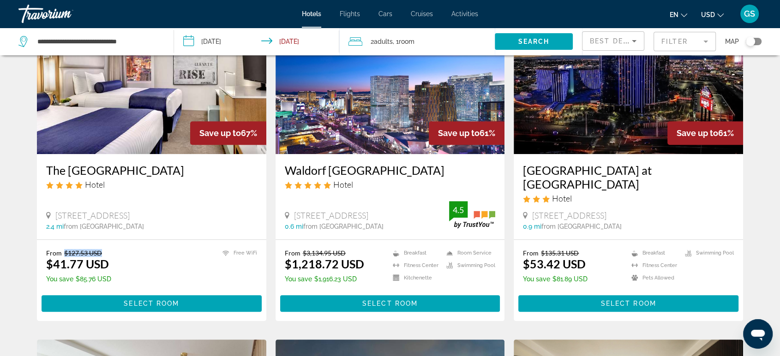
scroll to position [425, 0]
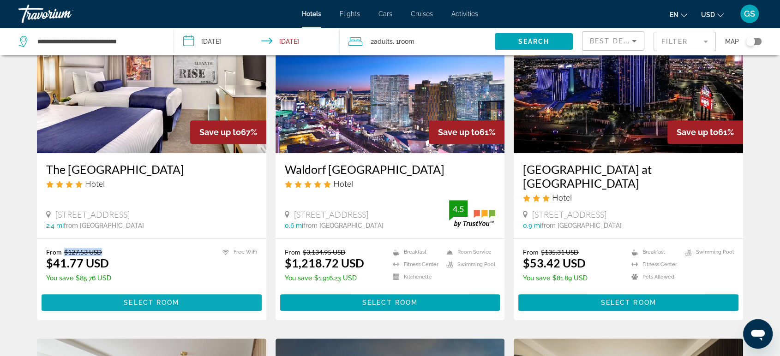
click at [190, 295] on span "Main content" at bounding box center [152, 303] width 220 height 22
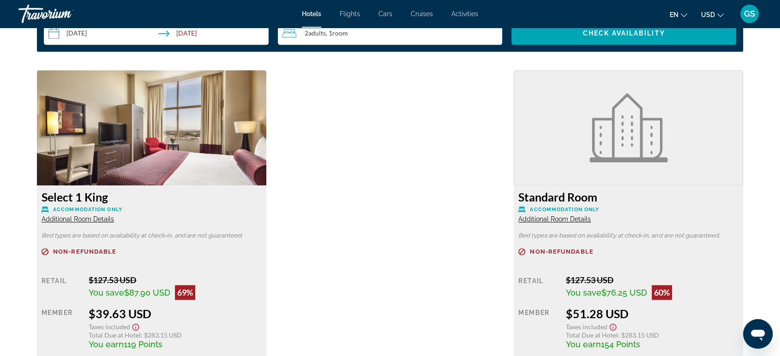
scroll to position [1270, 0]
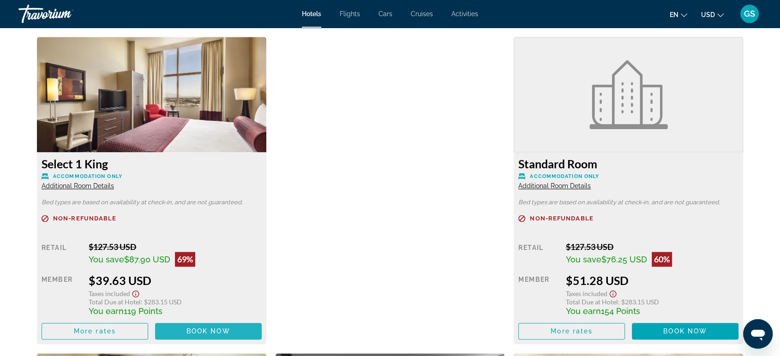
click at [200, 328] on span "Book now" at bounding box center [208, 331] width 44 height 7
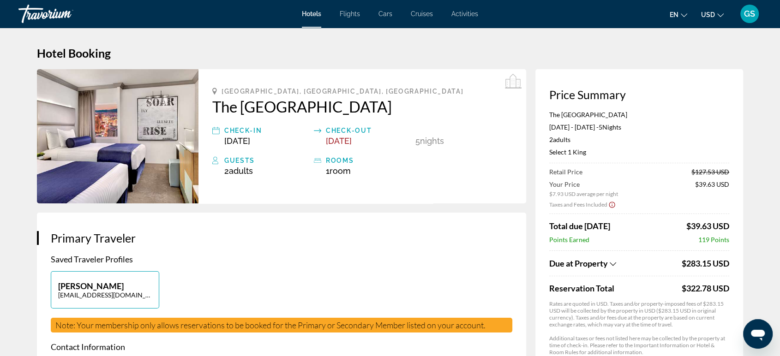
drag, startPoint x: 412, startPoint y: 141, endPoint x: 428, endPoint y: 140, distance: 16.6
click at [428, 140] on div "Check-in Oct 5, 2025 Check-out Oct 10, 2025 5 Night Nights" at bounding box center [362, 135] width 300 height 21
drag, startPoint x: 690, startPoint y: 222, endPoint x: 733, endPoint y: 224, distance: 43.0
click at [733, 224] on div "Price Summary The Strat Hotel Casino & Tower Oct 5, 2025 - Oct 10, 2025 - 5 Nig…" at bounding box center [639, 225] width 208 height 312
drag, startPoint x: 684, startPoint y: 263, endPoint x: 732, endPoint y: 263, distance: 47.5
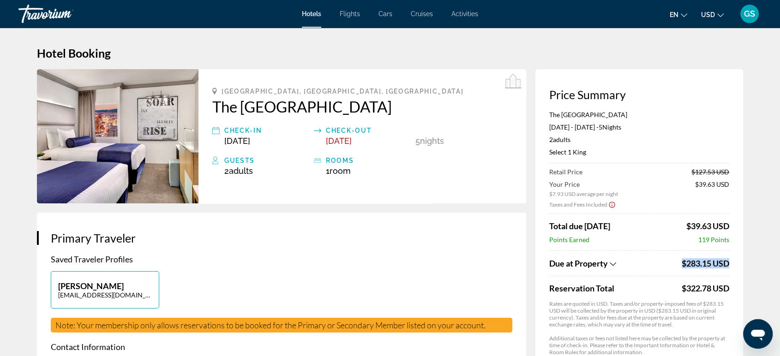
click at [732, 263] on div "Price Summary The Strat Hotel Casino & Tower Oct 5, 2025 - Oct 10, 2025 - 5 Nig…" at bounding box center [639, 225] width 208 height 312
drag, startPoint x: 682, startPoint y: 289, endPoint x: 736, endPoint y: 293, distance: 54.1
click at [736, 293] on div "Price Summary The Strat Hotel Casino & Tower Oct 5, 2025 - Oct 10, 2025 - 5 Nig…" at bounding box center [639, 225] width 208 height 312
drag, startPoint x: 684, startPoint y: 222, endPoint x: 727, endPoint y: 225, distance: 43.5
click at [726, 225] on div "Total due today $39.63 USD" at bounding box center [639, 226] width 180 height 10
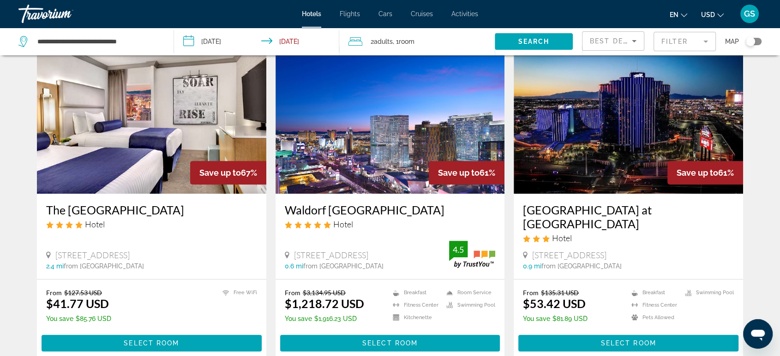
scroll to position [414, 0]
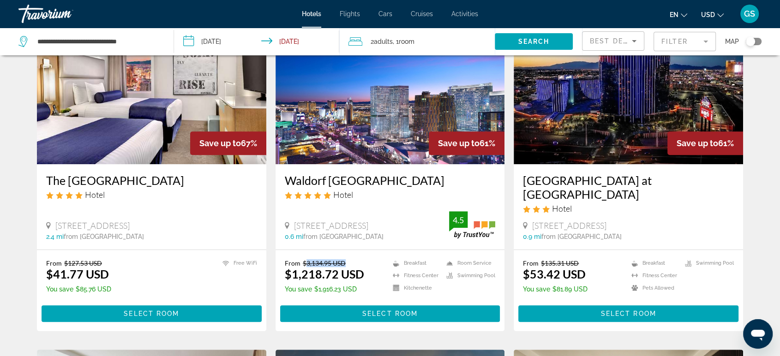
drag, startPoint x: 341, startPoint y: 261, endPoint x: 306, endPoint y: 262, distance: 35.6
click at [306, 262] on div "From $3,134.95 USD $1,218.72 USD" at bounding box center [324, 270] width 79 height 22
drag, startPoint x: 351, startPoint y: 272, endPoint x: 278, endPoint y: 273, distance: 72.9
click at [278, 273] on div "From $3,134.95 USD $1,218.72 USD You save $1,916.23 USD Breakfast Fitness Cente…" at bounding box center [390, 290] width 229 height 81
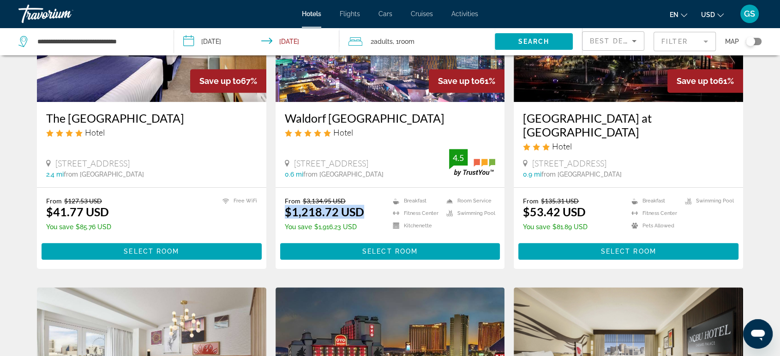
scroll to position [481, 0]
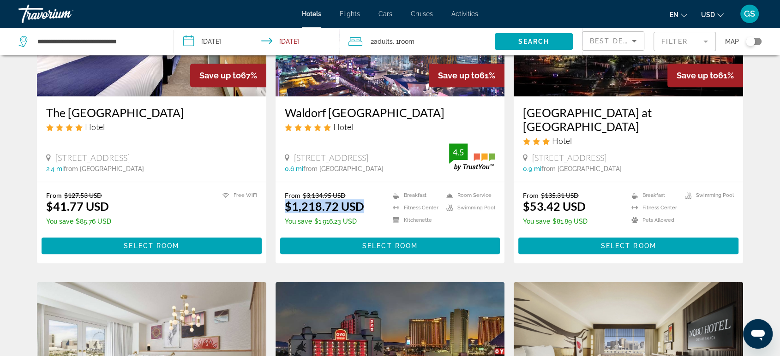
click at [613, 86] on img "Main content" at bounding box center [628, 23] width 229 height 148
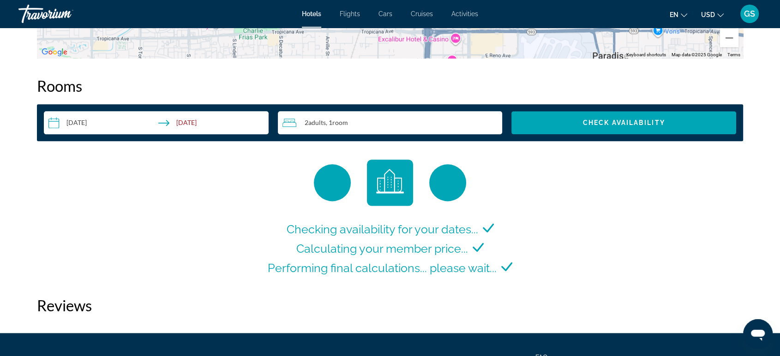
scroll to position [1148, 0]
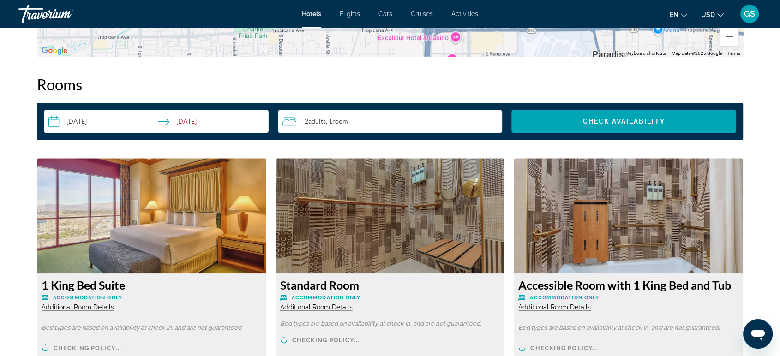
click at [144, 245] on img "Main content" at bounding box center [151, 215] width 229 height 115
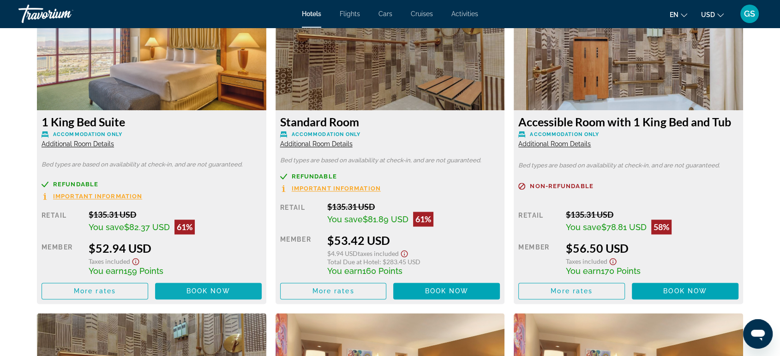
scroll to position [1313, 0]
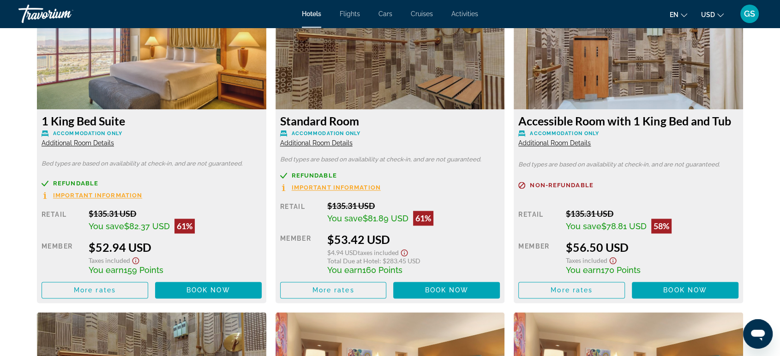
drag, startPoint x: 87, startPoint y: 246, endPoint x: 155, endPoint y: 253, distance: 67.7
click at [155, 253] on div "Retail $135.31 USD You save $82.37 USD 61% when you redeem Member $52.94 USD Ta…" at bounding box center [152, 254] width 220 height 90
click at [210, 291] on span "Book now" at bounding box center [208, 290] width 44 height 7
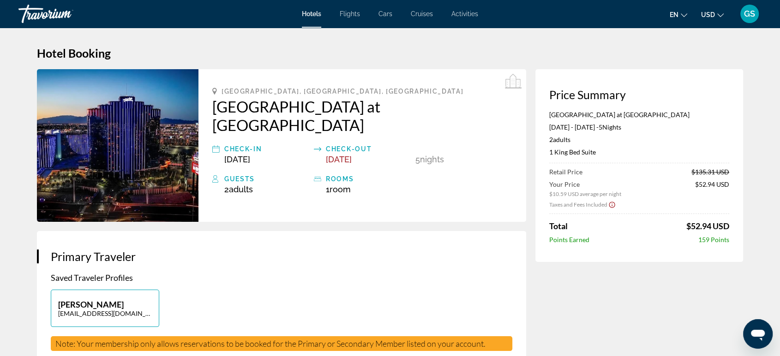
drag, startPoint x: 696, startPoint y: 182, endPoint x: 733, endPoint y: 184, distance: 37.9
click at [733, 184] on div "Price Summary Masquerade Tower at Rio Hotel & Casino Oct 5, 2025 - Oct 10, 2025…" at bounding box center [639, 165] width 208 height 193
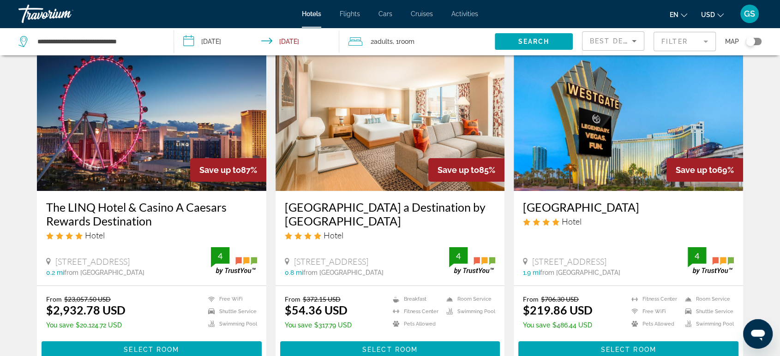
scroll to position [45, 0]
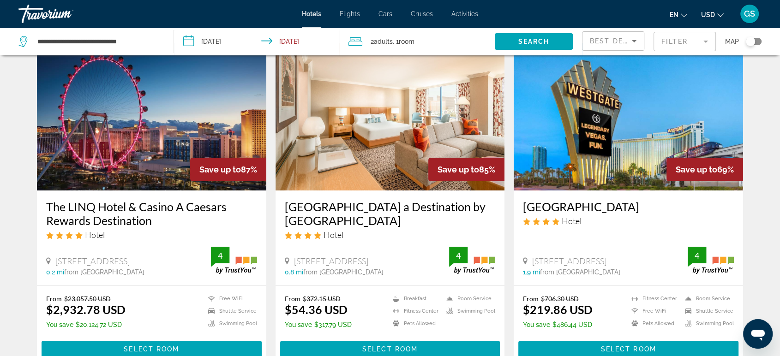
drag, startPoint x: 343, startPoint y: 298, endPoint x: 303, endPoint y: 302, distance: 39.9
click at [303, 302] on div "From $372.15 USD $54.36 USD" at bounding box center [318, 306] width 67 height 22
drag, startPoint x: 303, startPoint y: 300, endPoint x: 342, endPoint y: 294, distance: 39.6
click at [342, 295] on p "From $372.15 USD" at bounding box center [318, 299] width 67 height 8
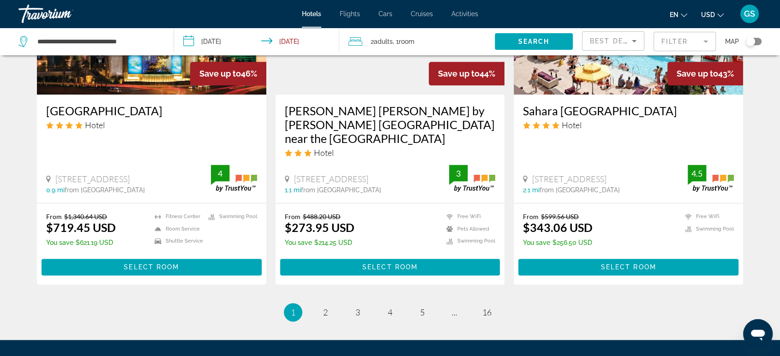
scroll to position [1167, 0]
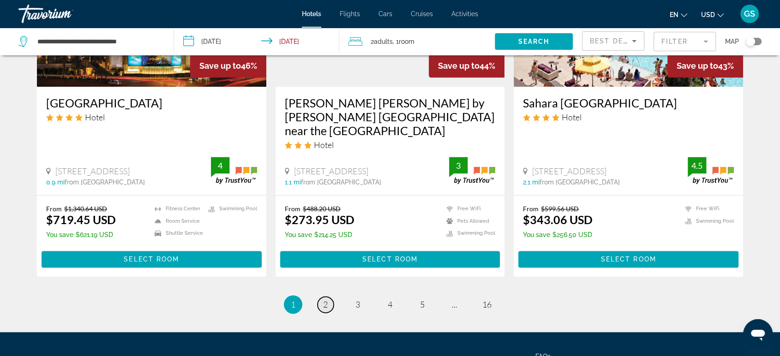
click at [322, 297] on link "page 2" at bounding box center [326, 305] width 16 height 16
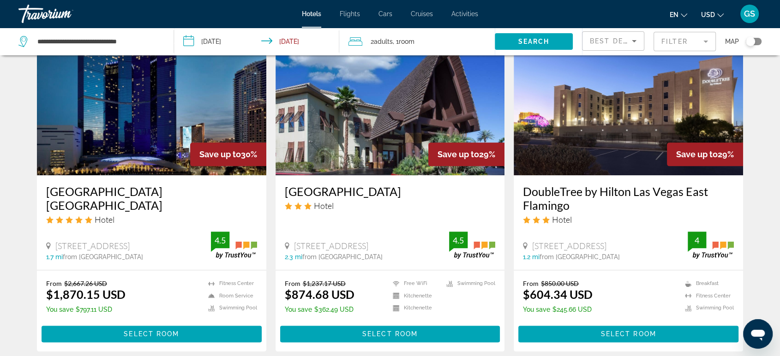
scroll to position [1067, 0]
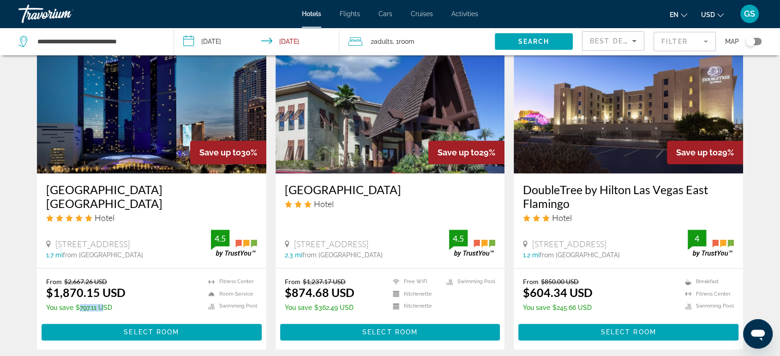
drag, startPoint x: 75, startPoint y: 295, endPoint x: 100, endPoint y: 296, distance: 25.0
click at [100, 304] on p "You save $797.11 USD" at bounding box center [85, 307] width 79 height 7
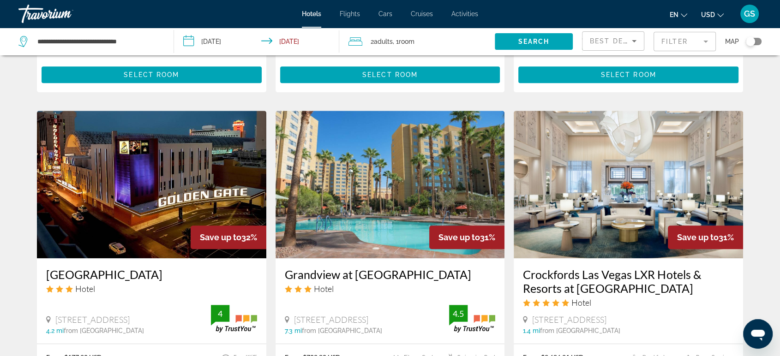
scroll to position [534, 0]
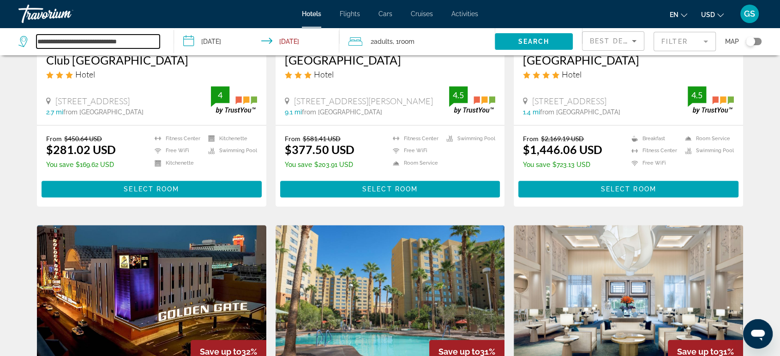
click at [149, 38] on input "**********" at bounding box center [97, 42] width 123 height 14
drag, startPoint x: 149, startPoint y: 38, endPoint x: 29, endPoint y: 47, distance: 120.8
click at [29, 47] on div "**********" at bounding box center [88, 42] width 141 height 14
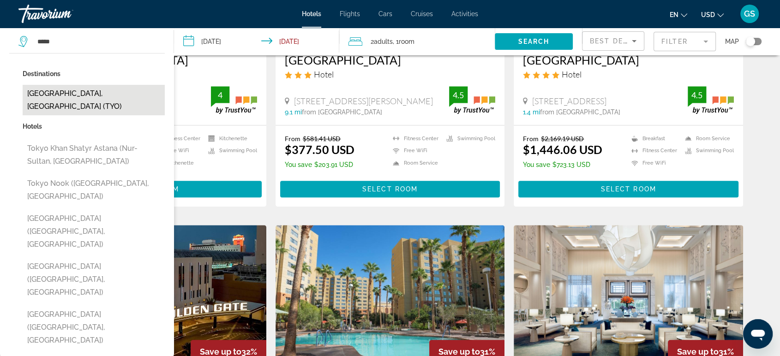
click at [75, 88] on button "Tokyo, Japan (TYO)" at bounding box center [94, 100] width 142 height 30
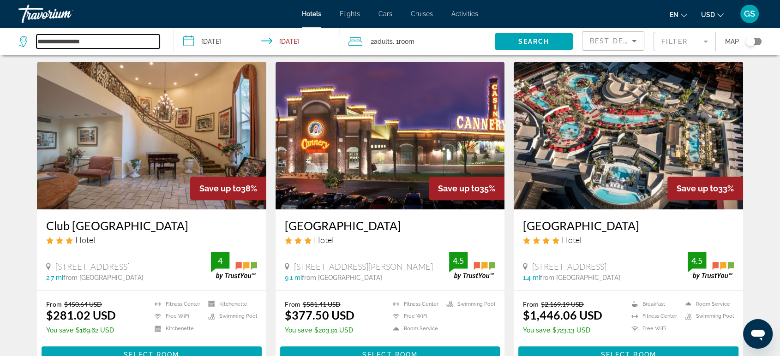
scroll to position [360, 0]
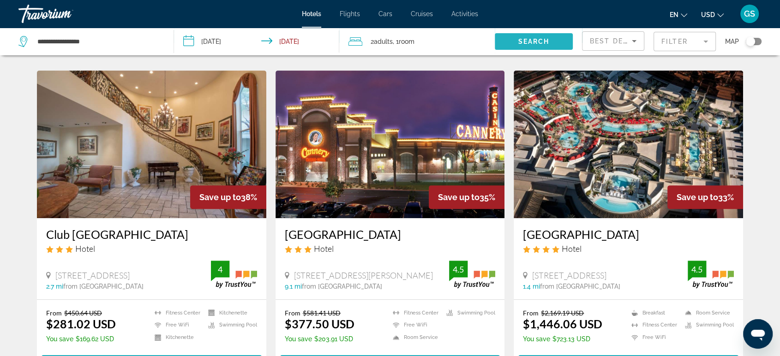
click at [535, 44] on span "Search" at bounding box center [533, 41] width 31 height 7
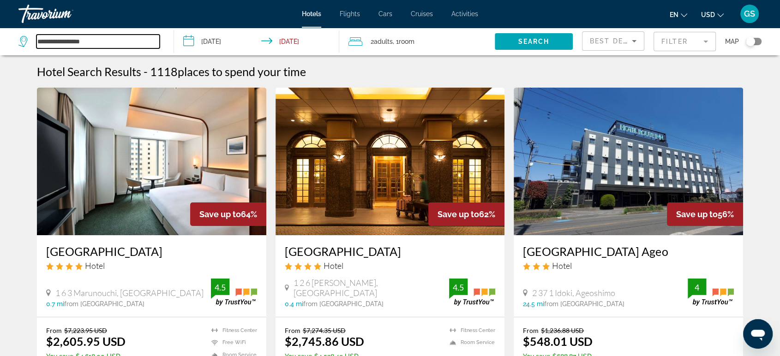
drag, startPoint x: 100, startPoint y: 42, endPoint x: 0, endPoint y: 40, distance: 99.7
click at [0, 40] on app-destination-search "**********" at bounding box center [87, 42] width 174 height 28
click at [77, 39] on input "******" at bounding box center [97, 42] width 123 height 14
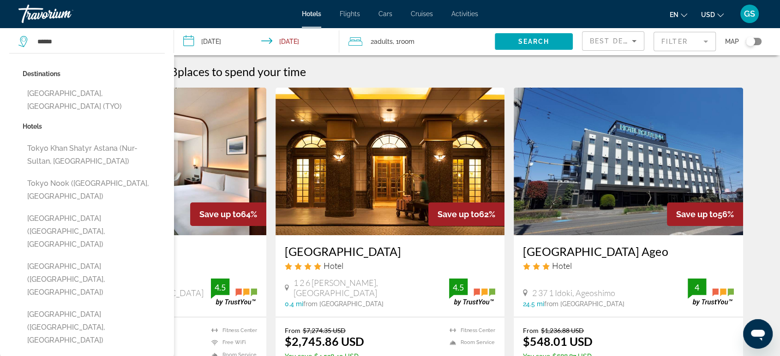
click at [78, 70] on p "Destinations" at bounding box center [94, 73] width 142 height 13
click at [72, 41] on input "******" at bounding box center [97, 42] width 123 height 14
type input "*"
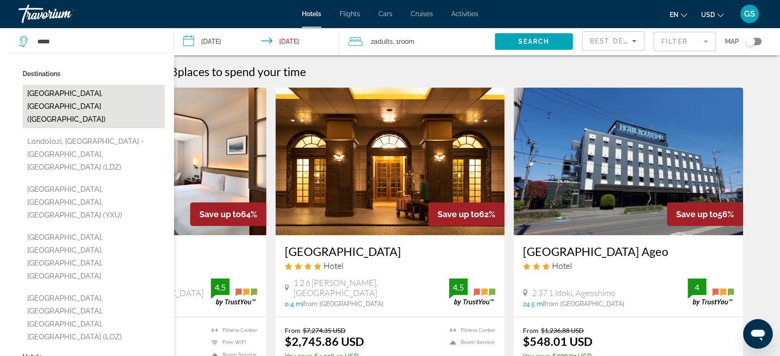
click at [83, 90] on button "London, United Kingdom (LON)" at bounding box center [94, 106] width 142 height 43
type input "**********"
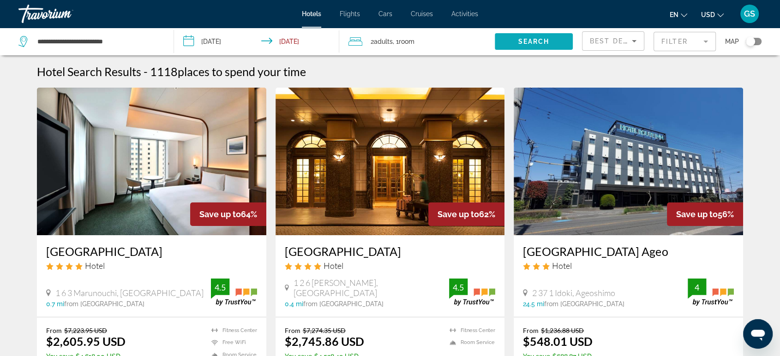
click at [534, 43] on span "Search" at bounding box center [533, 41] width 31 height 7
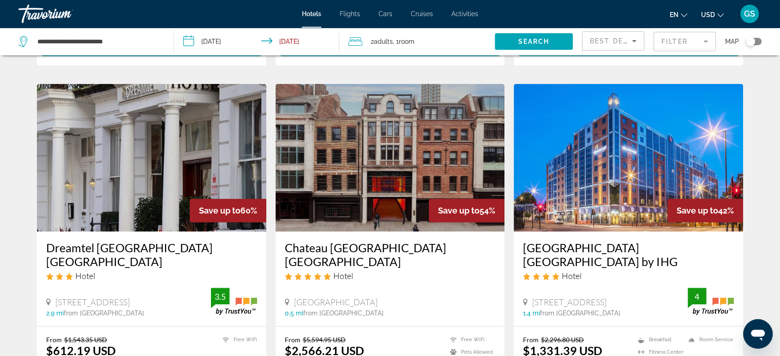
scroll to position [334, 0]
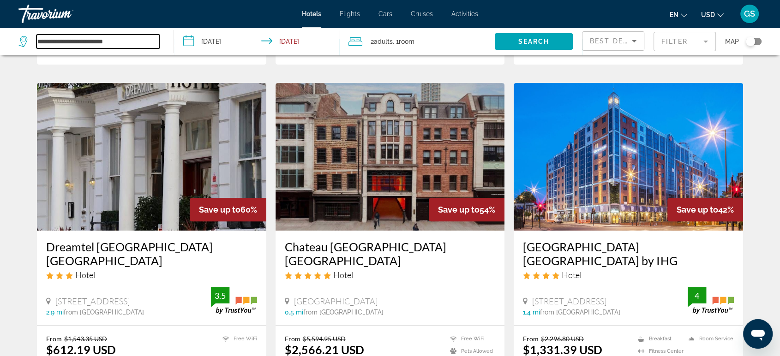
drag, startPoint x: 140, startPoint y: 44, endPoint x: 11, endPoint y: 23, distance: 130.4
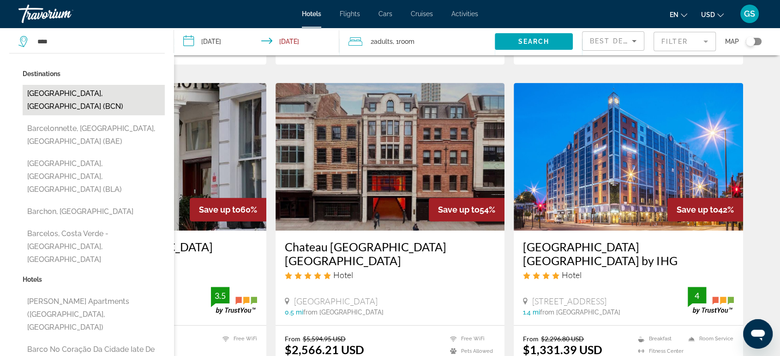
click at [80, 91] on button "Barcelona, Spain (BCN)" at bounding box center [94, 100] width 142 height 30
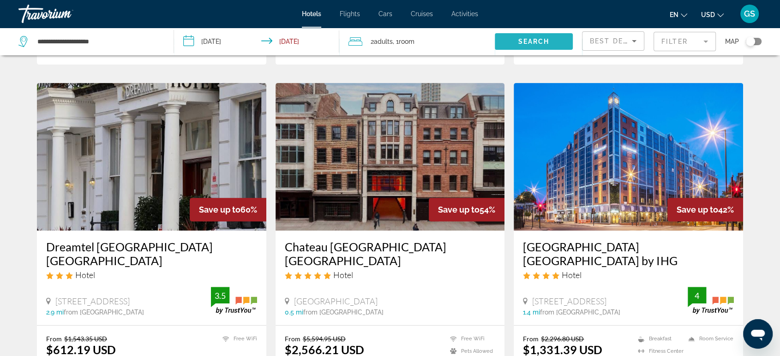
click at [515, 45] on span "Search widget" at bounding box center [534, 41] width 78 height 22
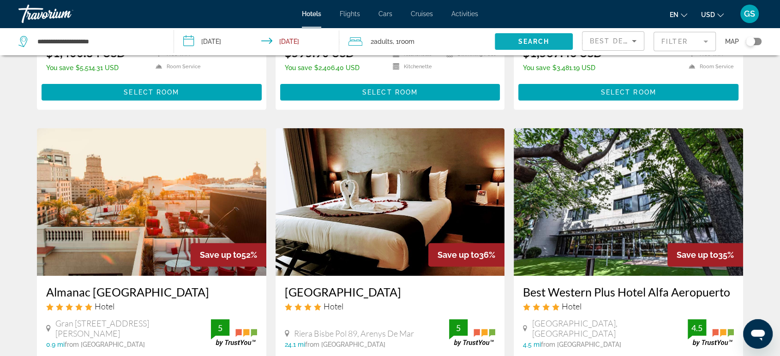
scroll to position [289, 0]
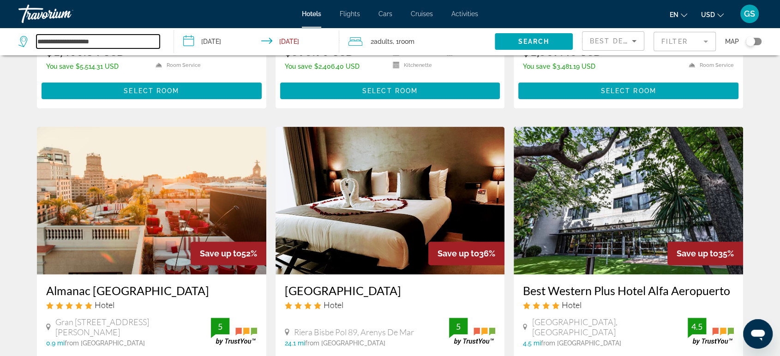
drag, startPoint x: 99, startPoint y: 39, endPoint x: 11, endPoint y: 40, distance: 88.6
click at [11, 40] on app-destination-search "**********" at bounding box center [87, 42] width 174 height 28
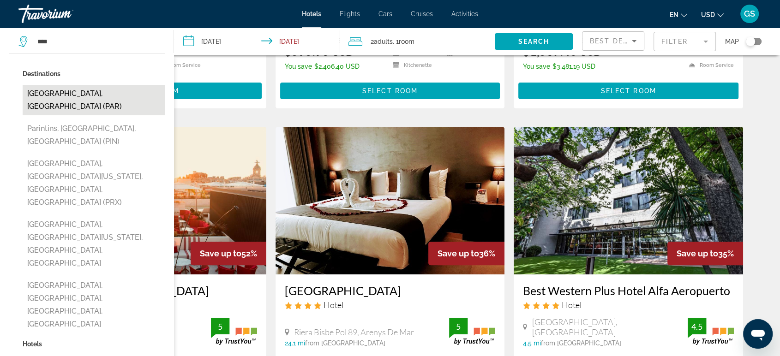
click at [85, 92] on button "Paris, France (PAR)" at bounding box center [94, 100] width 142 height 30
type input "**********"
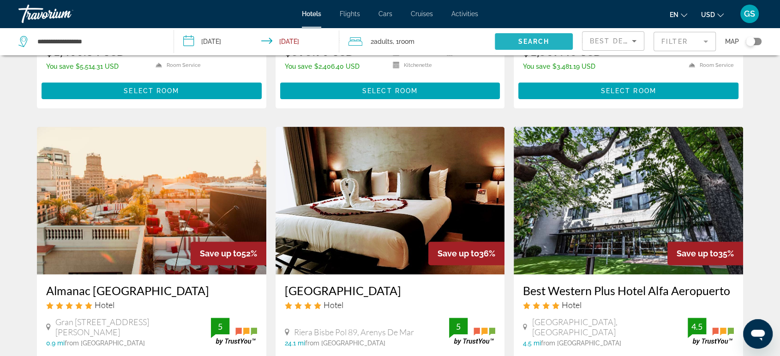
click at [516, 40] on span "Search widget" at bounding box center [534, 41] width 78 height 22
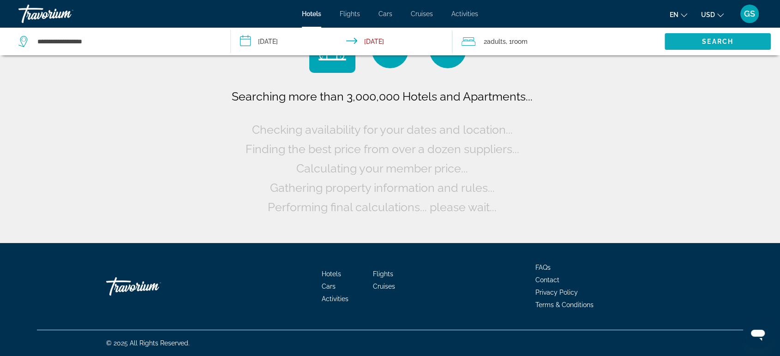
scroll to position [0, 0]
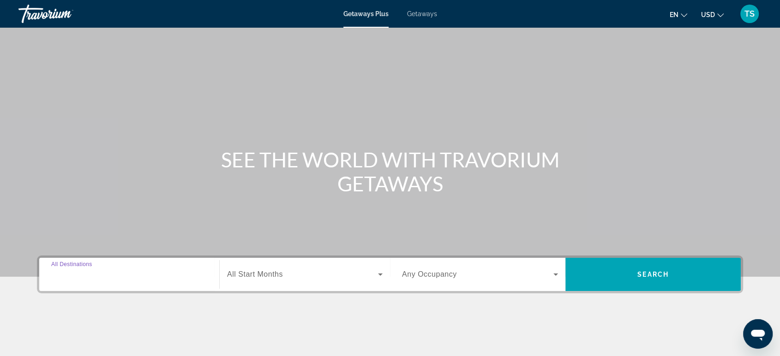
click at [81, 270] on input "Destination All Destinations" at bounding box center [129, 275] width 156 height 11
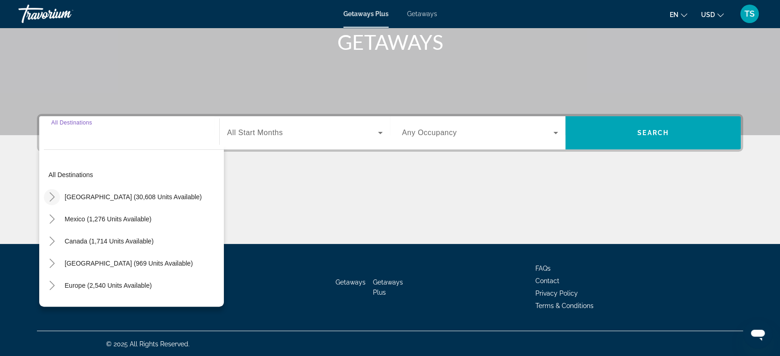
click at [48, 197] on icon "Toggle United States (30,608 units available)" at bounding box center [52, 196] width 9 height 9
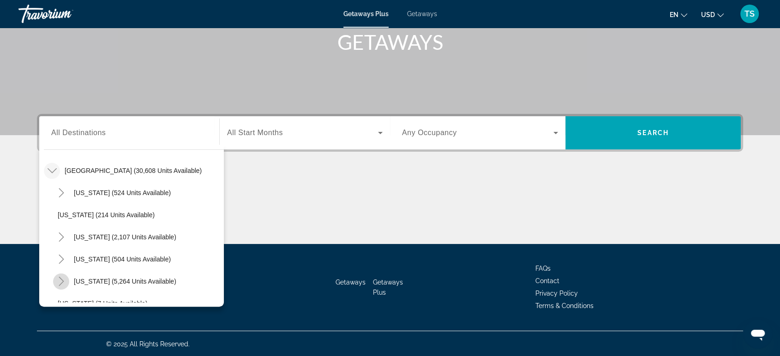
click at [59, 283] on icon "Toggle Florida (5,264 units available)" at bounding box center [61, 281] width 9 height 9
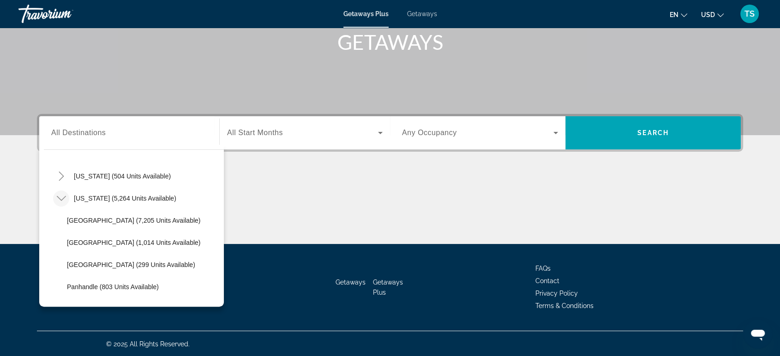
scroll to position [110, 0]
click at [105, 219] on span "[GEOGRAPHIC_DATA] (7,205 units available)" at bounding box center [133, 219] width 133 height 7
type input "**********"
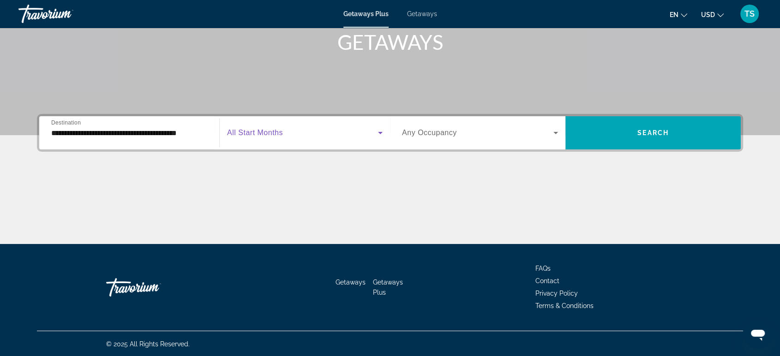
click at [293, 132] on span "Search widget" at bounding box center [302, 132] width 151 height 11
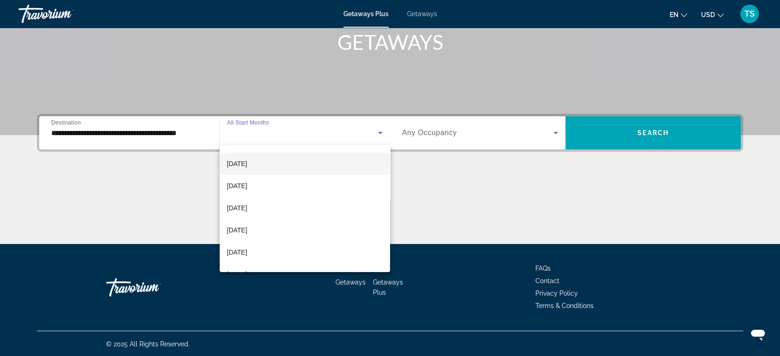
scroll to position [64, 0]
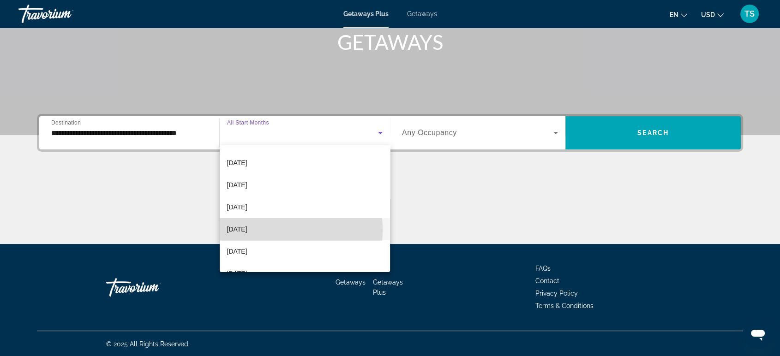
click at [247, 230] on span "[DATE]" at bounding box center [237, 229] width 20 height 11
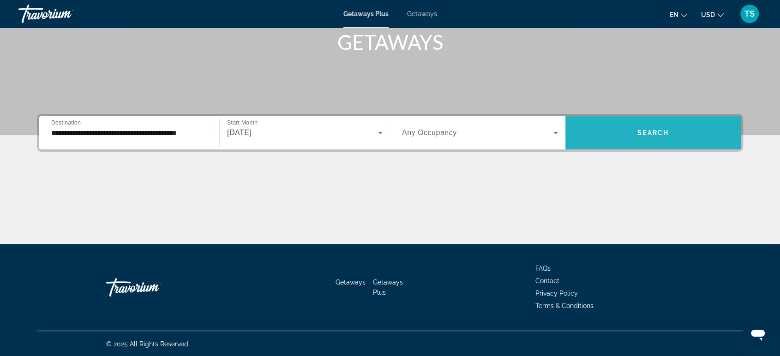
click at [659, 129] on span "Search" at bounding box center [652, 132] width 31 height 7
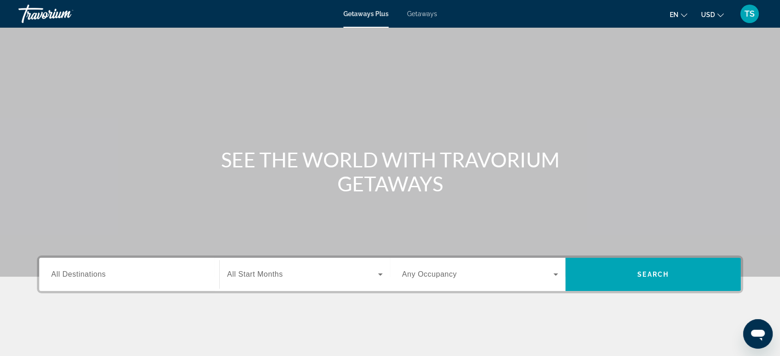
click at [86, 276] on span "All Destinations" at bounding box center [78, 274] width 54 height 8
click at [86, 276] on input "Destination All Destinations" at bounding box center [129, 275] width 156 height 11
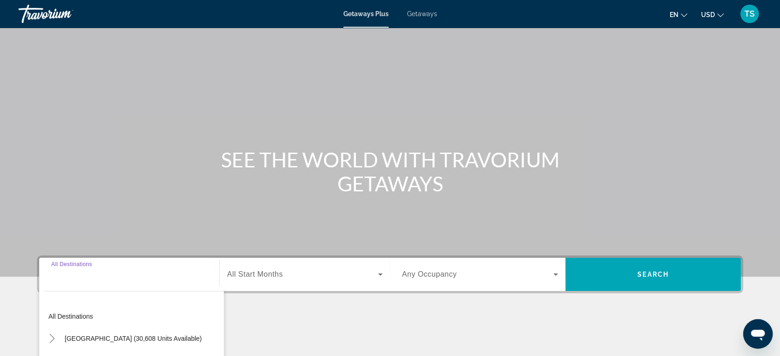
scroll to position [142, 0]
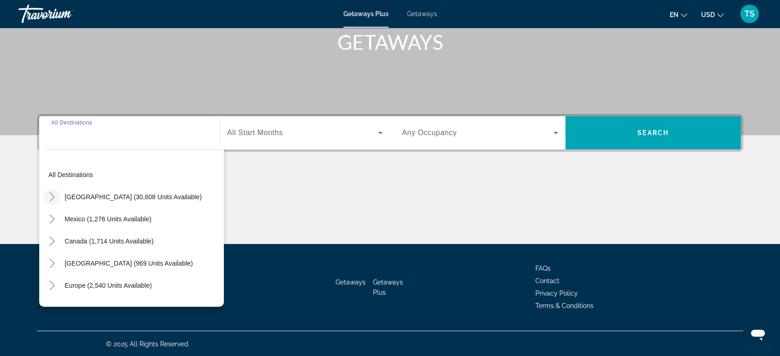
click at [48, 195] on icon "Toggle United States (30,608 units available)" at bounding box center [52, 196] width 9 height 9
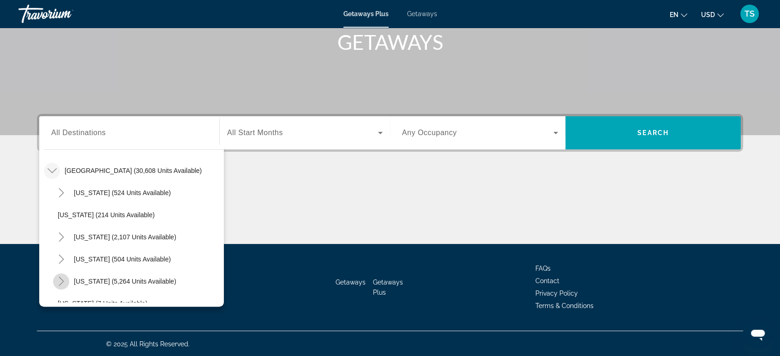
click at [66, 280] on mat-icon "Toggle Florida (5,264 units available)" at bounding box center [61, 282] width 16 height 16
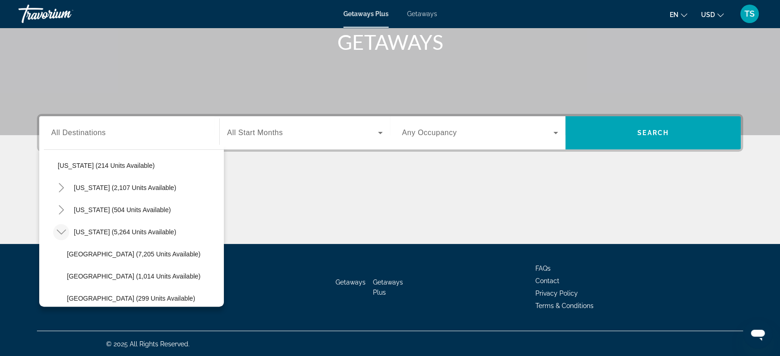
scroll to position [84, 0]
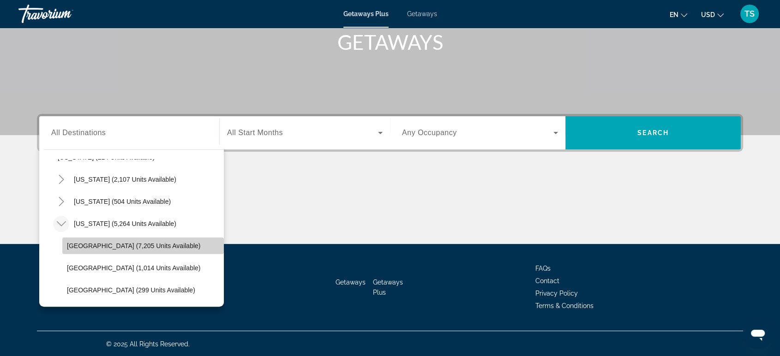
click at [174, 242] on span "[GEOGRAPHIC_DATA] (7,205 units available)" at bounding box center [133, 245] width 133 height 7
type input "**********"
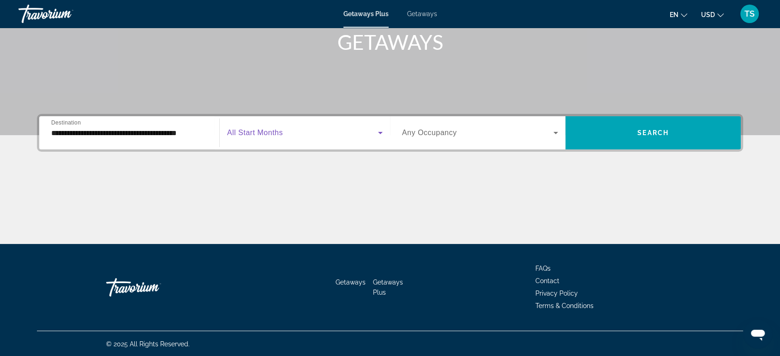
click at [293, 132] on span "Search widget" at bounding box center [302, 132] width 151 height 11
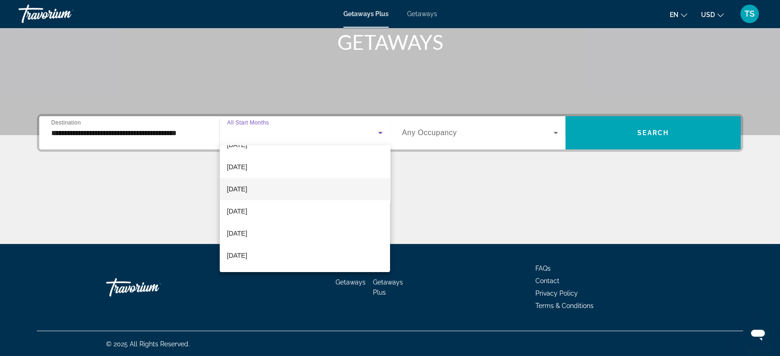
scroll to position [68, 0]
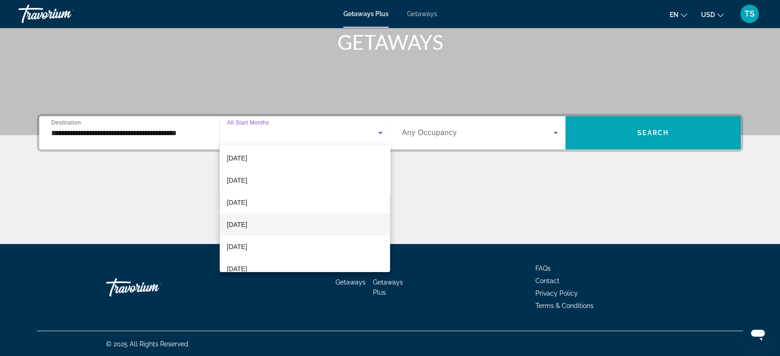
click at [247, 224] on span "[DATE]" at bounding box center [237, 224] width 20 height 11
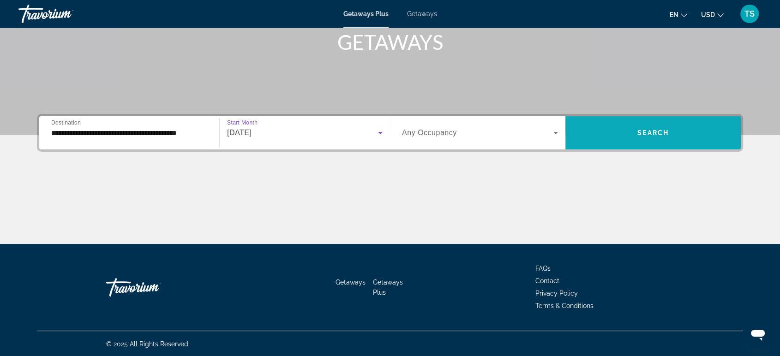
click at [611, 129] on span "Search widget" at bounding box center [652, 133] width 175 height 22
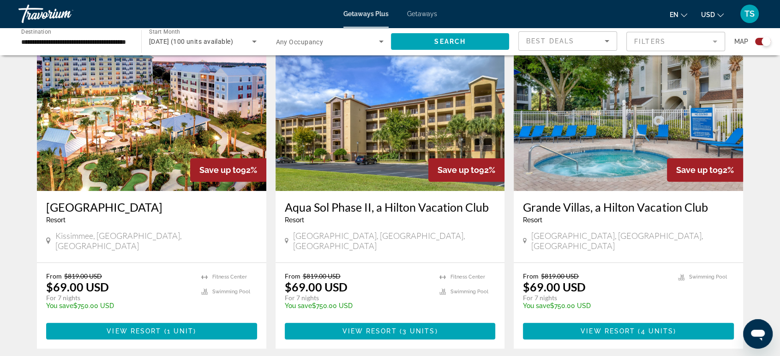
scroll to position [332, 0]
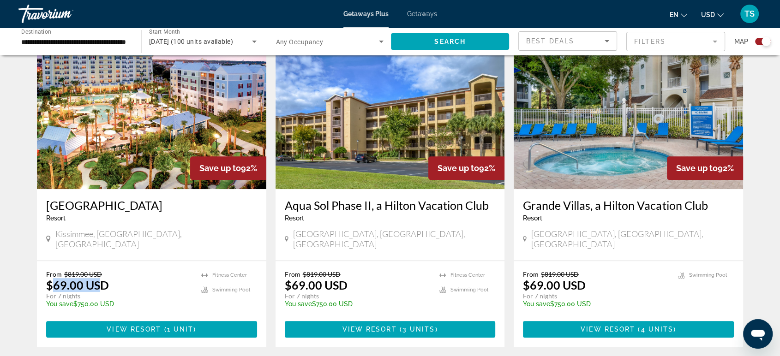
drag, startPoint x: 51, startPoint y: 276, endPoint x: 102, endPoint y: 277, distance: 51.3
click at [102, 278] on p "$69.00 USD" at bounding box center [77, 285] width 63 height 14
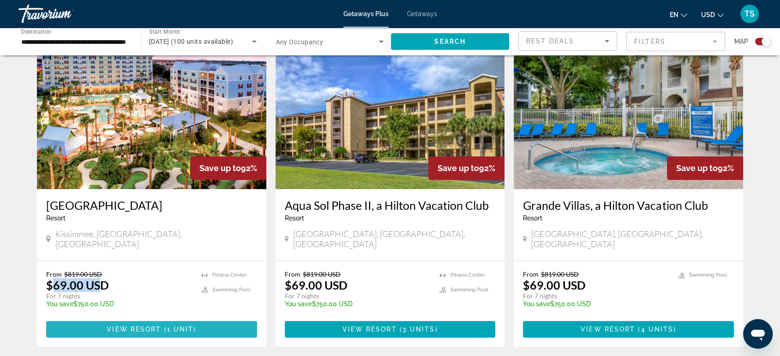
click at [131, 318] on span "Main content" at bounding box center [151, 329] width 211 height 22
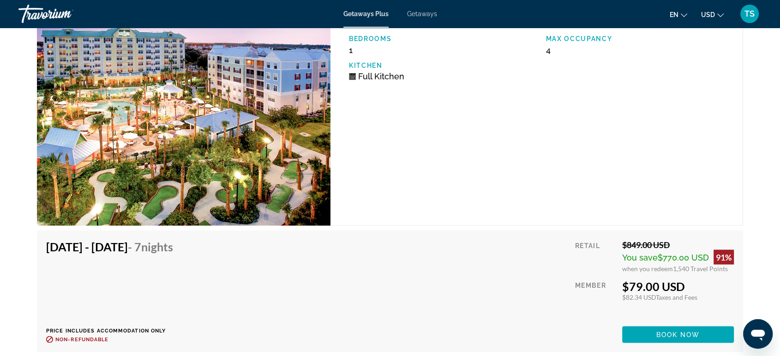
scroll to position [1557, 0]
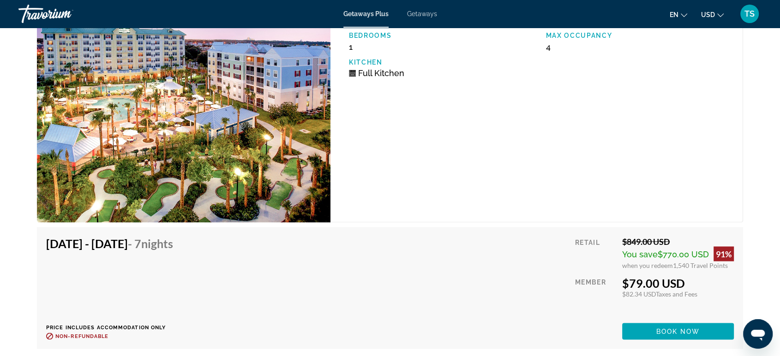
drag, startPoint x: 616, startPoint y: 243, endPoint x: 672, endPoint y: 242, distance: 55.9
click at [672, 242] on div "Retail $849.00 USD You save $770.00 USD 91% when you redeem 1,540 Travel Points…" at bounding box center [654, 287] width 159 height 103
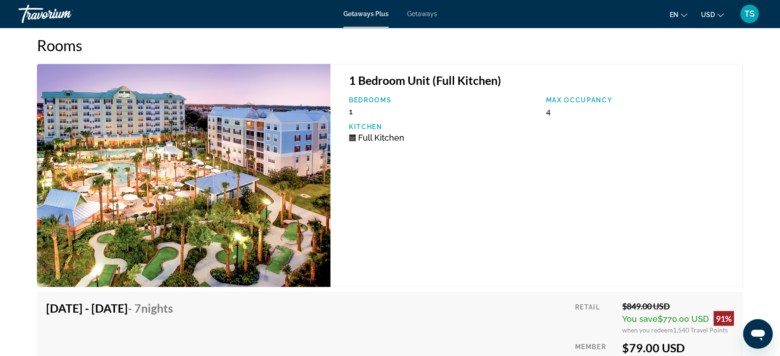
scroll to position [1492, 0]
click at [206, 181] on img "Main content" at bounding box center [184, 175] width 294 height 223
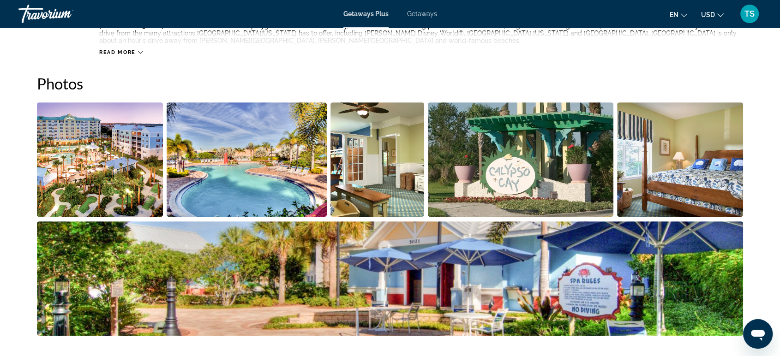
scroll to position [391, 0]
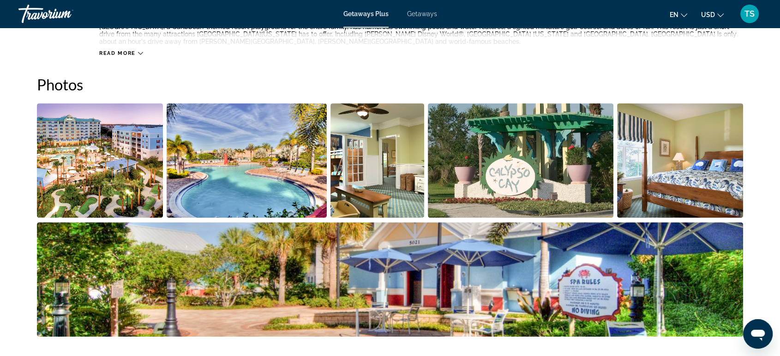
click at [128, 158] on img "Open full-screen image slider" at bounding box center [100, 160] width 126 height 114
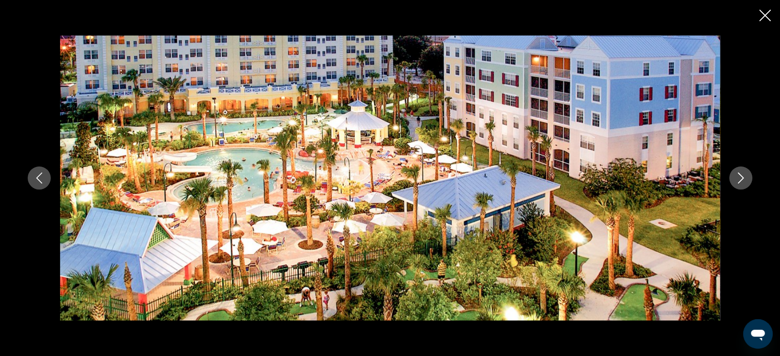
click at [739, 177] on icon "Next image" at bounding box center [740, 178] width 11 height 11
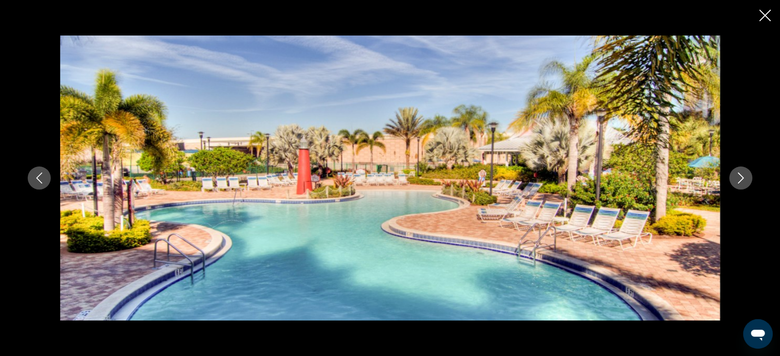
click at [739, 177] on icon "Next image" at bounding box center [740, 178] width 11 height 11
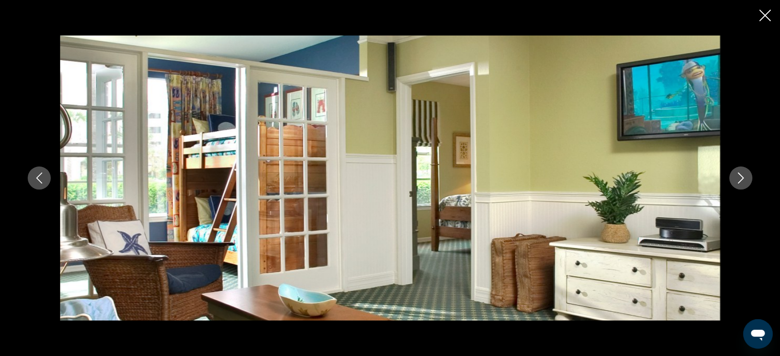
click at [739, 177] on icon "Next image" at bounding box center [740, 178] width 11 height 11
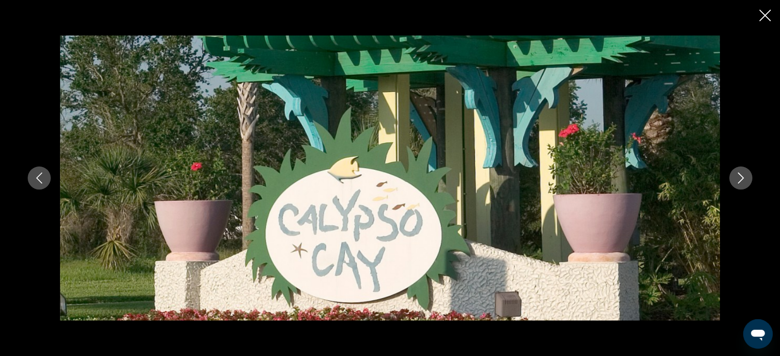
click at [739, 177] on icon "Next image" at bounding box center [740, 178] width 11 height 11
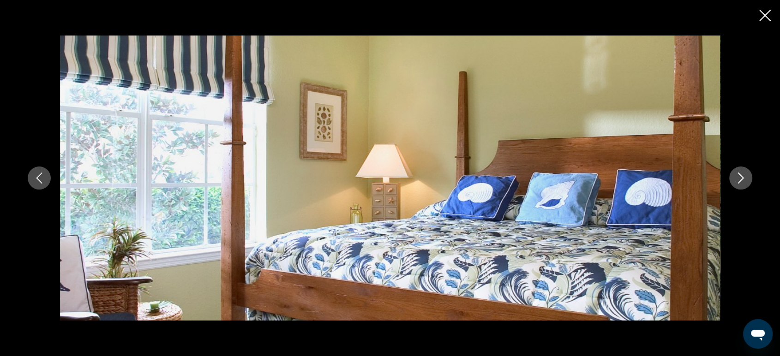
click at [739, 177] on icon "Next image" at bounding box center [740, 178] width 11 height 11
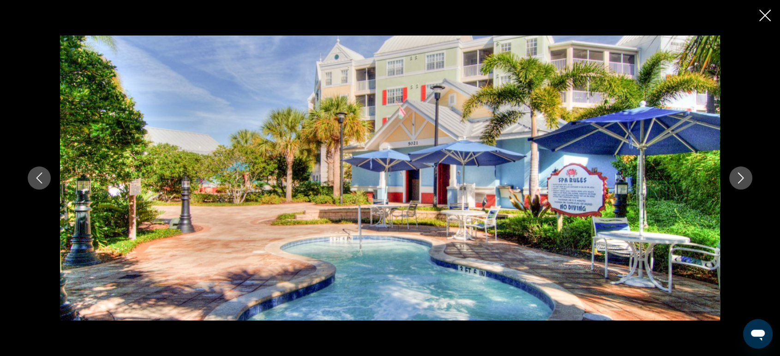
click at [739, 177] on icon "Next image" at bounding box center [740, 178] width 11 height 11
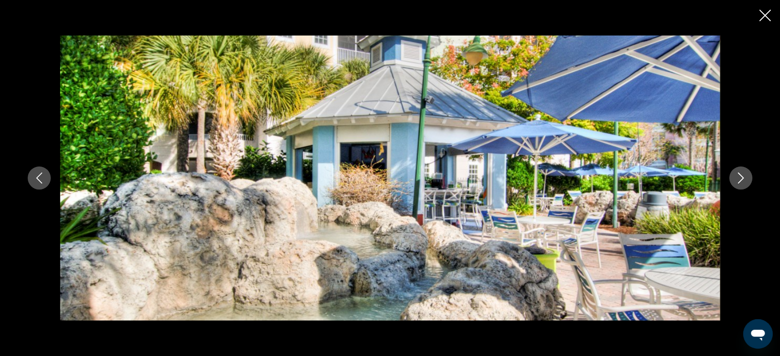
click at [739, 177] on icon "Next image" at bounding box center [740, 178] width 11 height 11
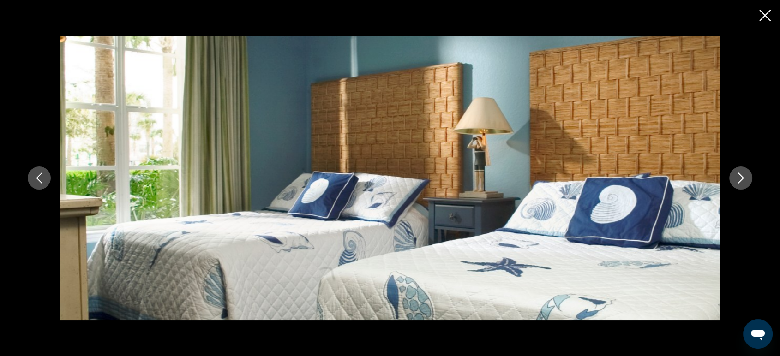
click at [739, 177] on icon "Next image" at bounding box center [740, 178] width 11 height 11
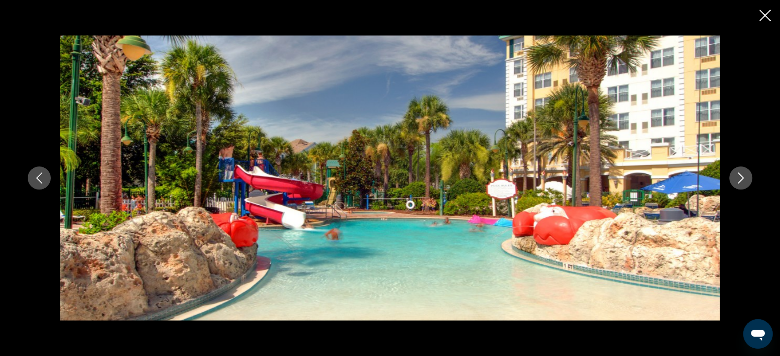
click at [739, 177] on icon "Next image" at bounding box center [740, 178] width 11 height 11
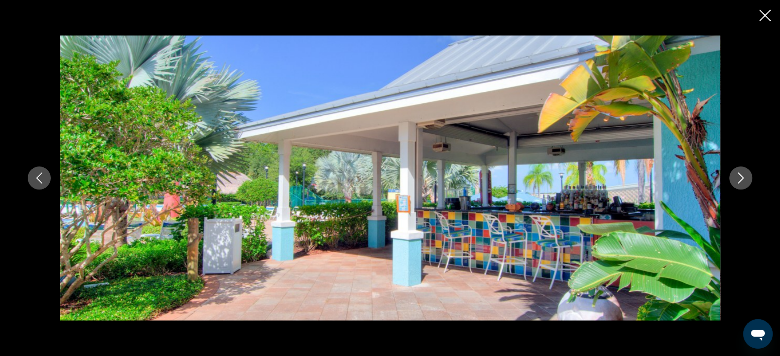
click at [739, 177] on icon "Next image" at bounding box center [740, 178] width 11 height 11
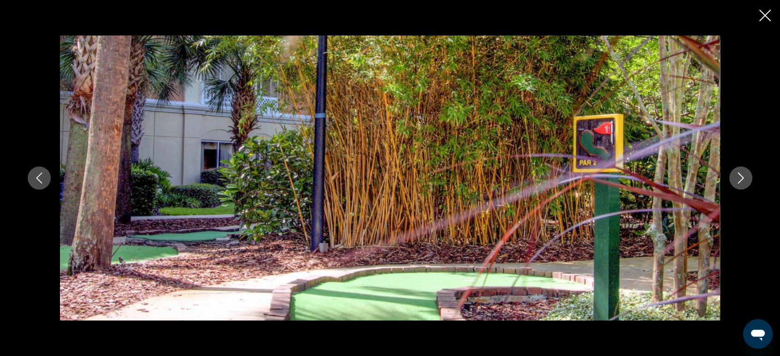
click at [739, 177] on icon "Next image" at bounding box center [740, 178] width 11 height 11
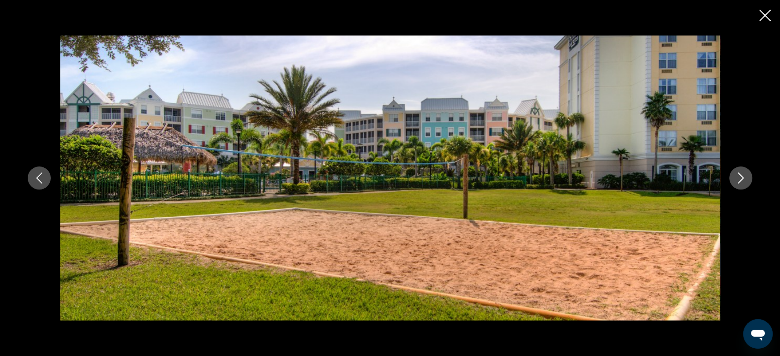
click at [739, 177] on icon "Next image" at bounding box center [740, 178] width 11 height 11
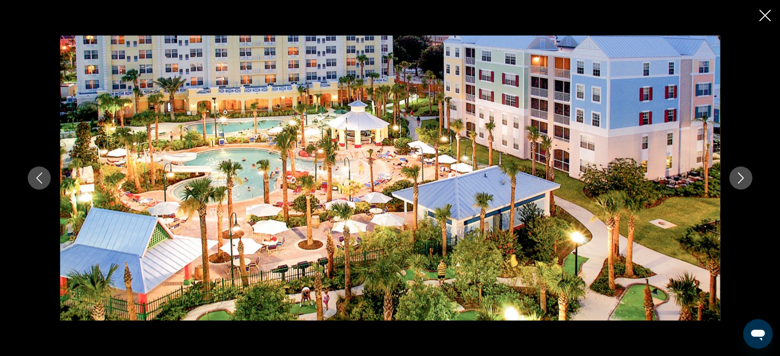
click at [739, 177] on icon "Next image" at bounding box center [740, 178] width 11 height 11
